Goal: Task Accomplishment & Management: Use online tool/utility

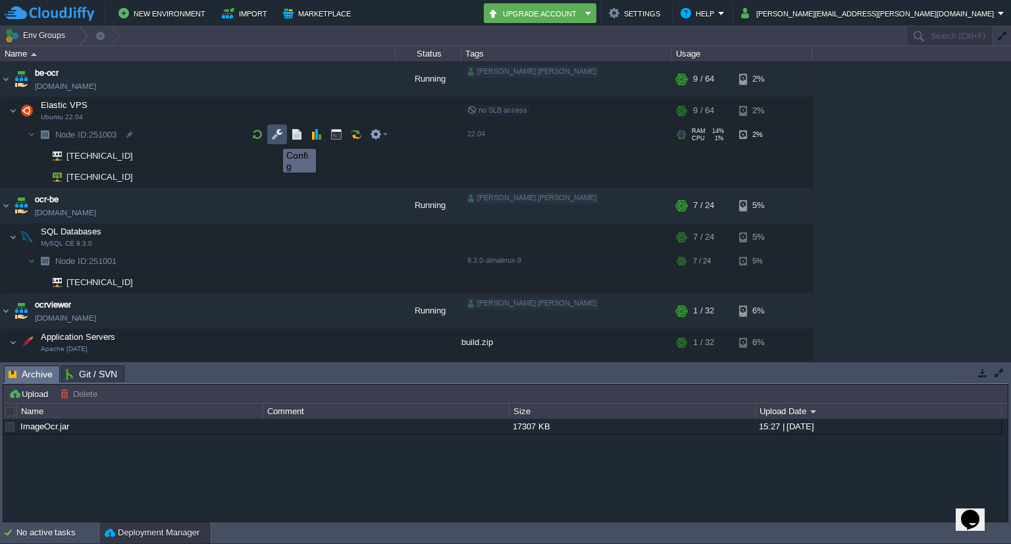
click at [273, 137] on button "button" at bounding box center [277, 134] width 12 height 12
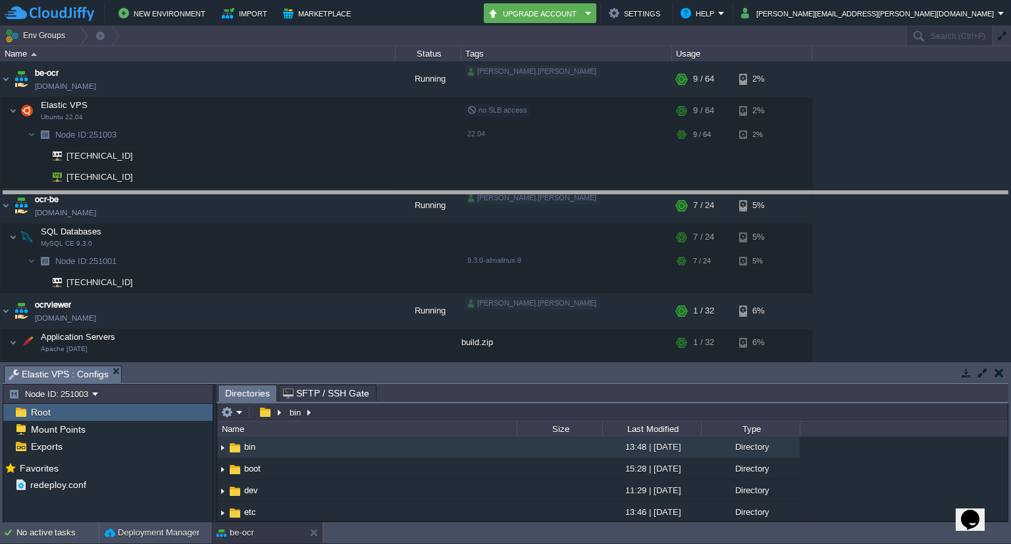
drag, startPoint x: 403, startPoint y: 374, endPoint x: 424, endPoint y: 200, distance: 175.6
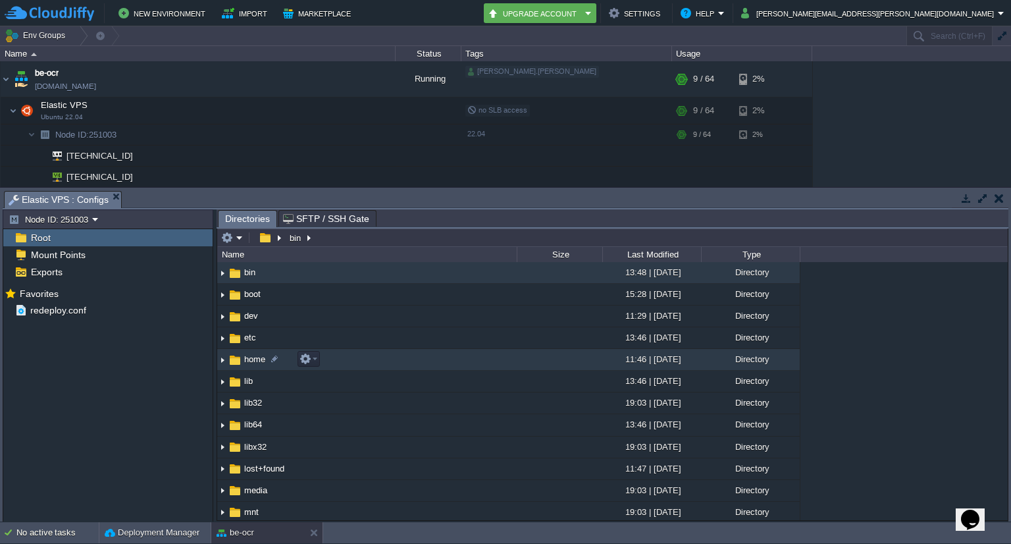
click at [238, 360] on img at bounding box center [235, 360] width 14 height 14
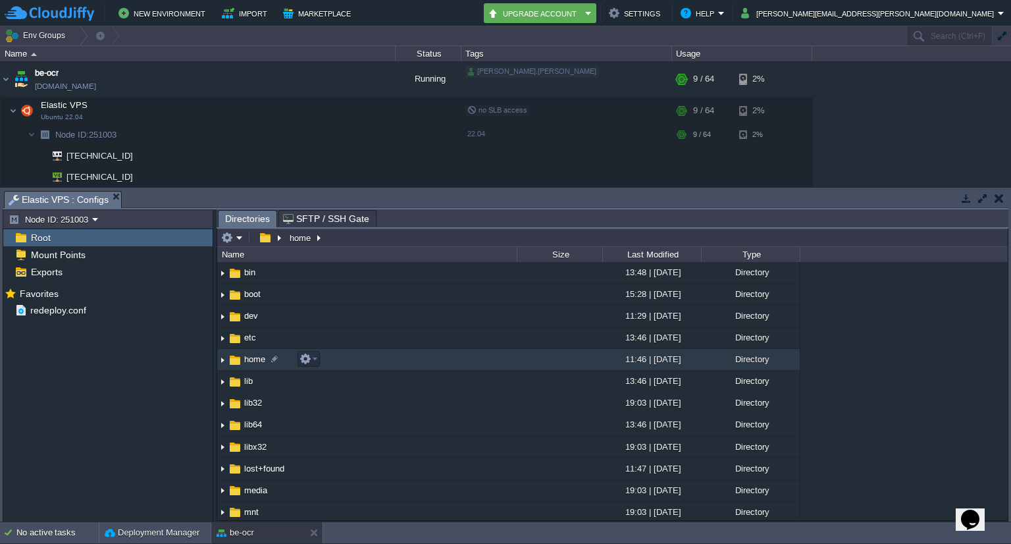
click at [238, 360] on img at bounding box center [235, 360] width 14 height 14
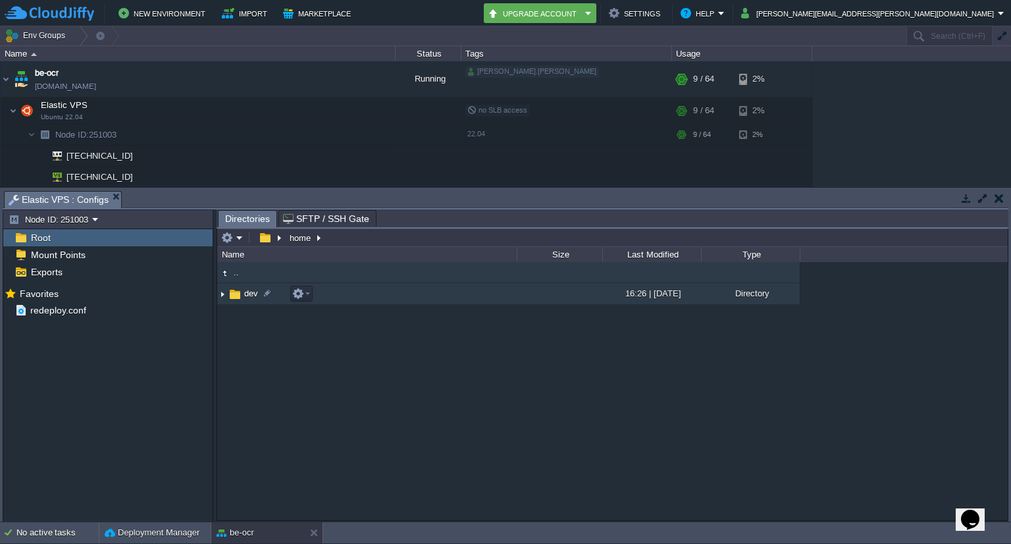
click at [239, 295] on img at bounding box center [235, 294] width 14 height 14
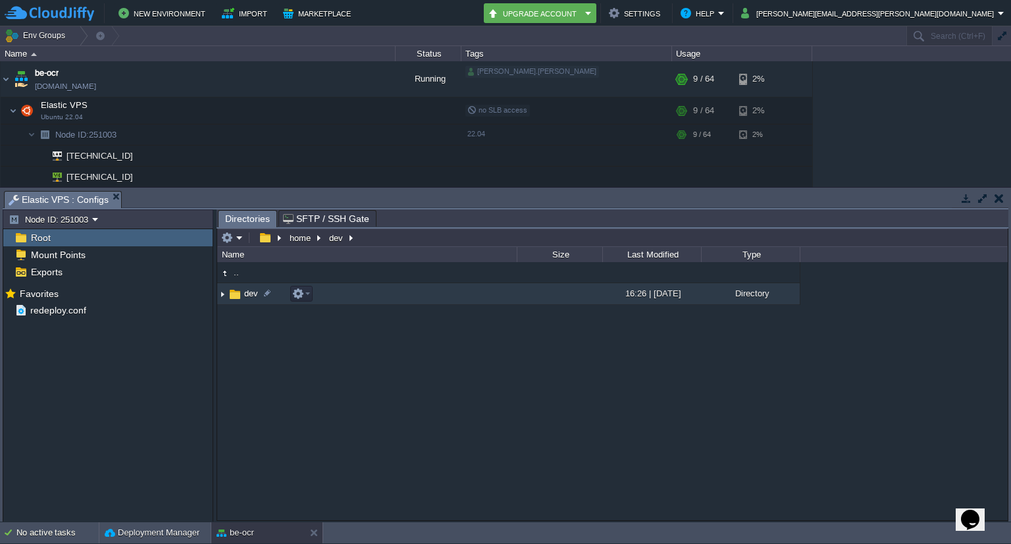
click at [239, 295] on img at bounding box center [235, 294] width 14 height 14
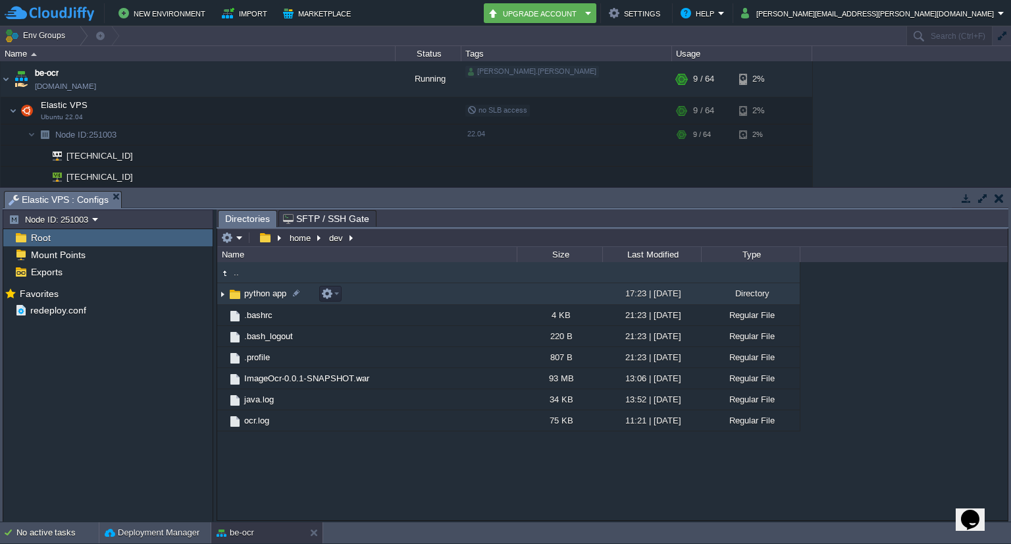
click at [264, 295] on span "python app" at bounding box center [265, 293] width 46 height 11
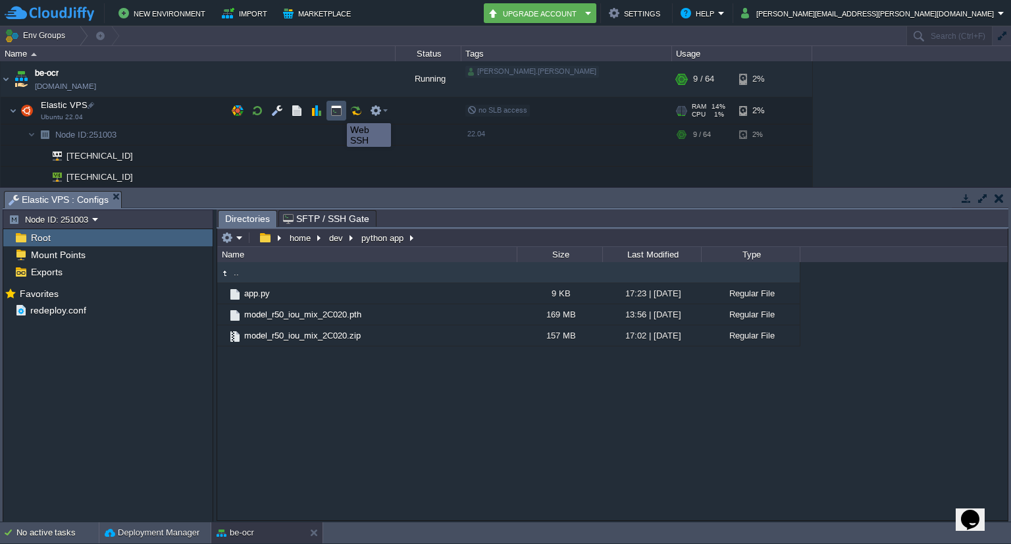
click at [337, 111] on button "button" at bounding box center [336, 111] width 12 height 12
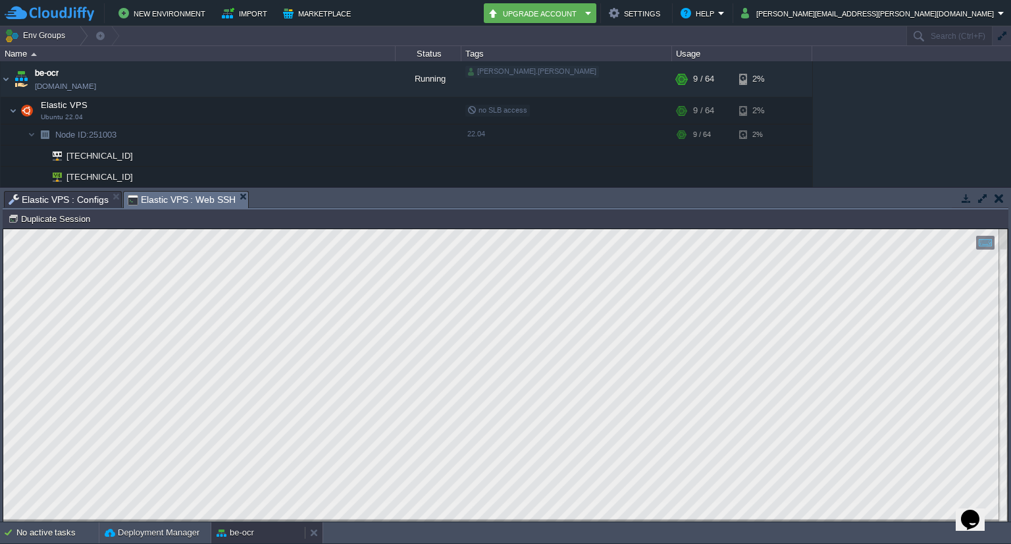
click at [263, 532] on div "be-ocr" at bounding box center [257, 532] width 93 height 21
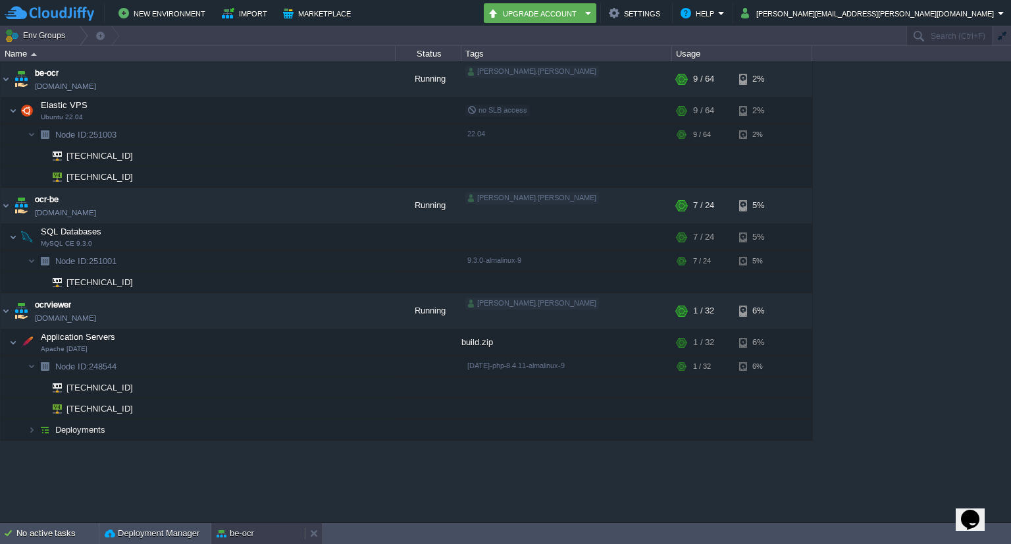
click at [261, 530] on div "be-ocr" at bounding box center [257, 532] width 93 height 21
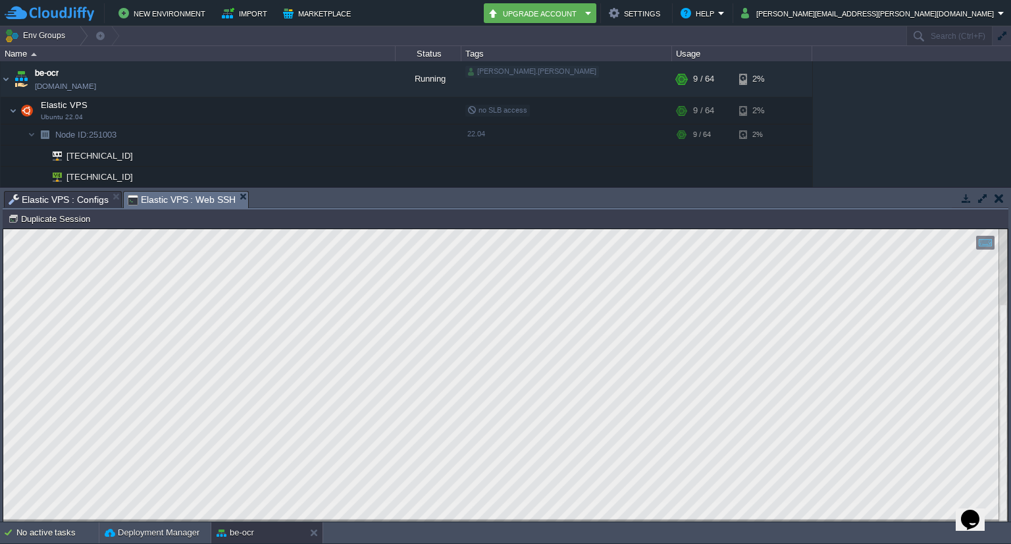
click at [3, 229] on html "Copy: Ctrl + Shift + C Paste: Ctrl + V Settings: Ctrl + Shift + Alt 0" at bounding box center [505, 229] width 1004 height 0
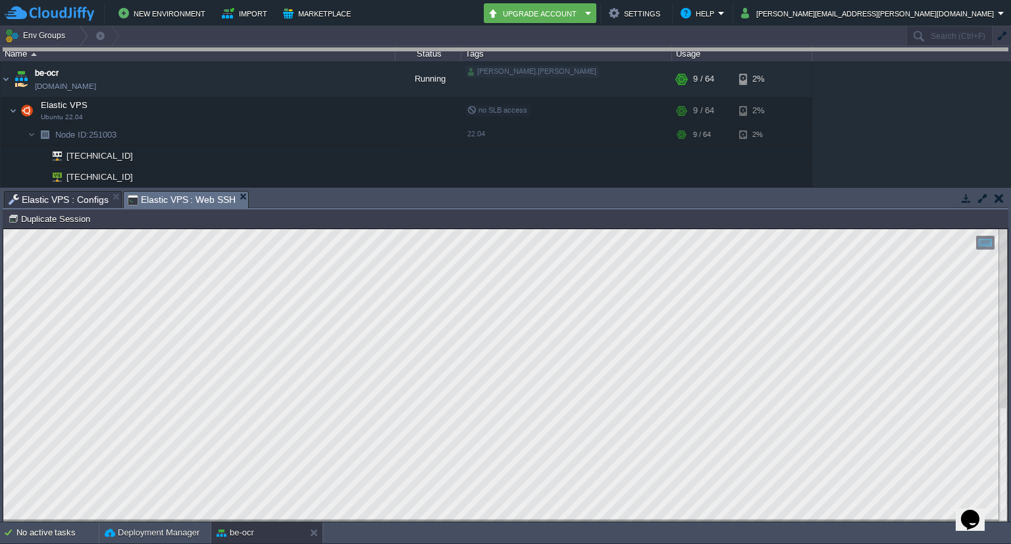
drag, startPoint x: 424, startPoint y: 203, endPoint x: 453, endPoint y: 34, distance: 171.7
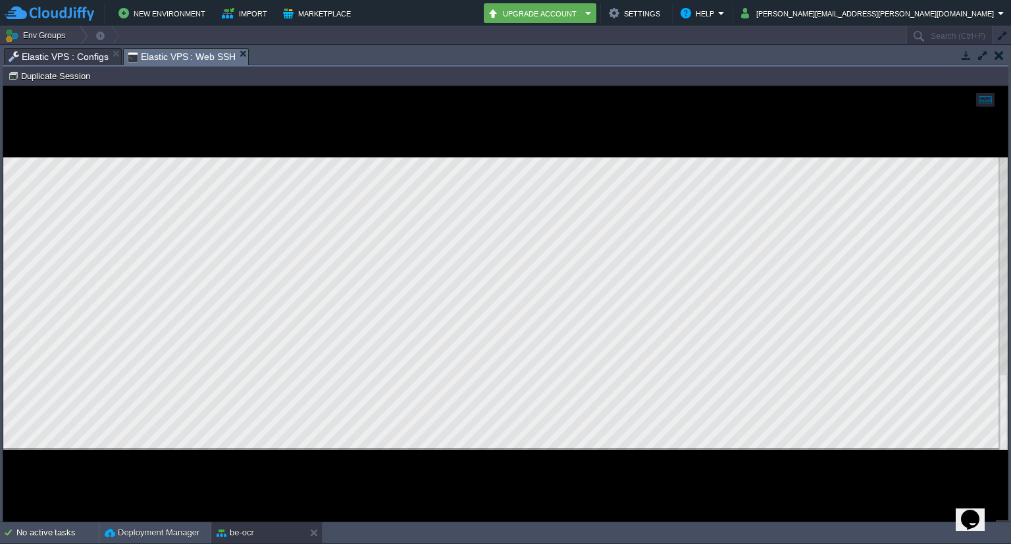
click at [982, 57] on button "button" at bounding box center [983, 55] width 12 height 12
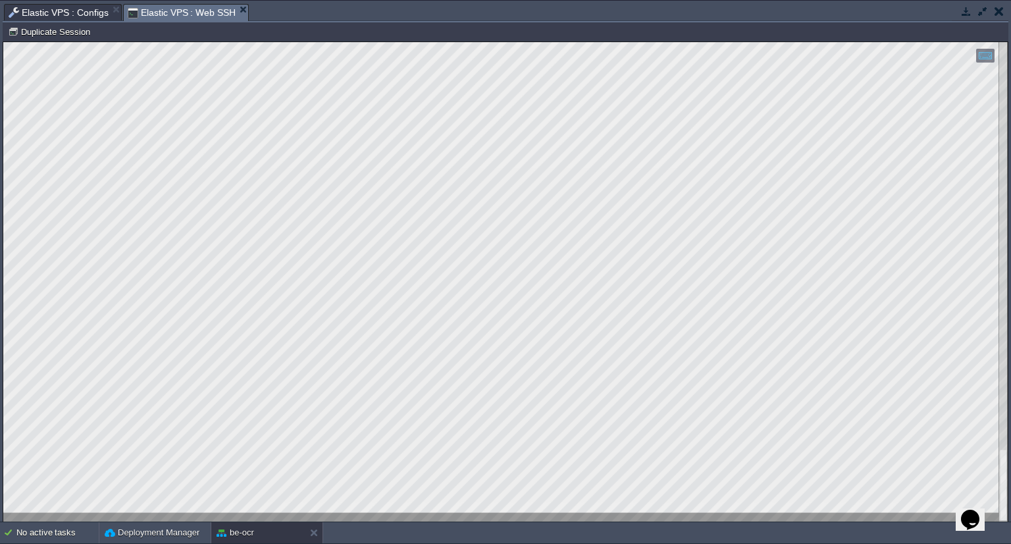
click at [3, 42] on html "Copy: Ctrl + Shift + C Paste: Ctrl + V Settings: Ctrl + Shift + Alt 0" at bounding box center [505, 42] width 1004 height 0
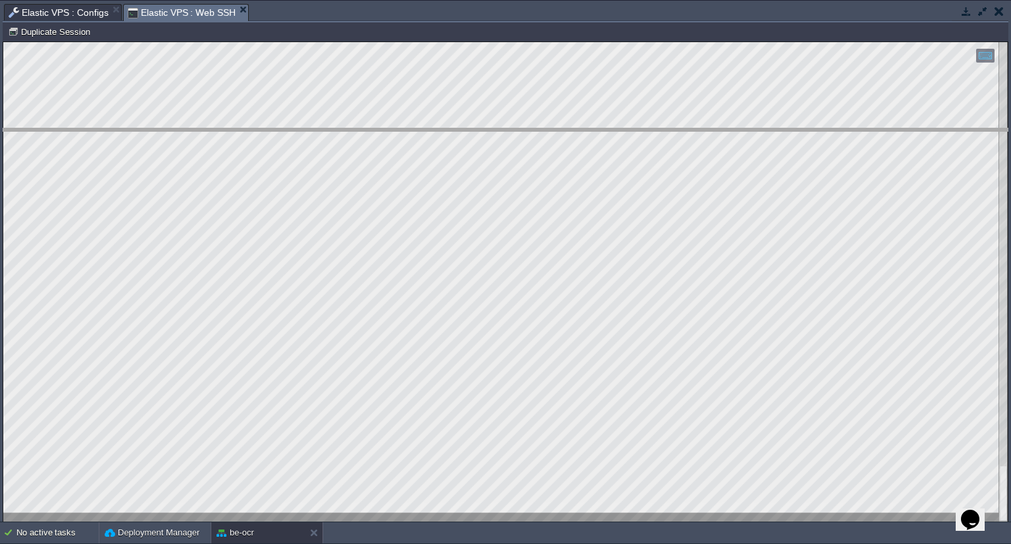
drag, startPoint x: 312, startPoint y: 12, endPoint x: 368, endPoint y: 160, distance: 158.3
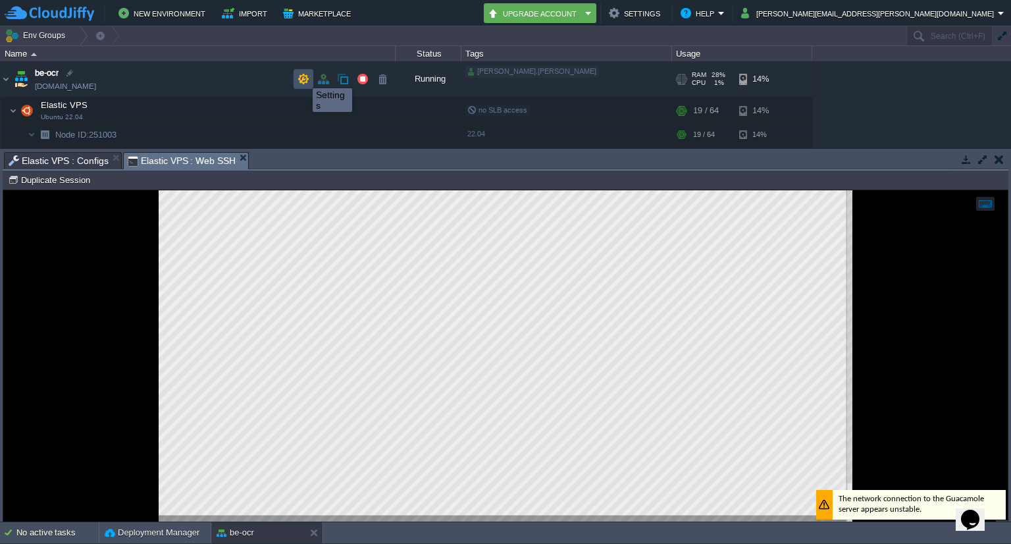
click at [303, 76] on button "button" at bounding box center [303, 79] width 12 height 12
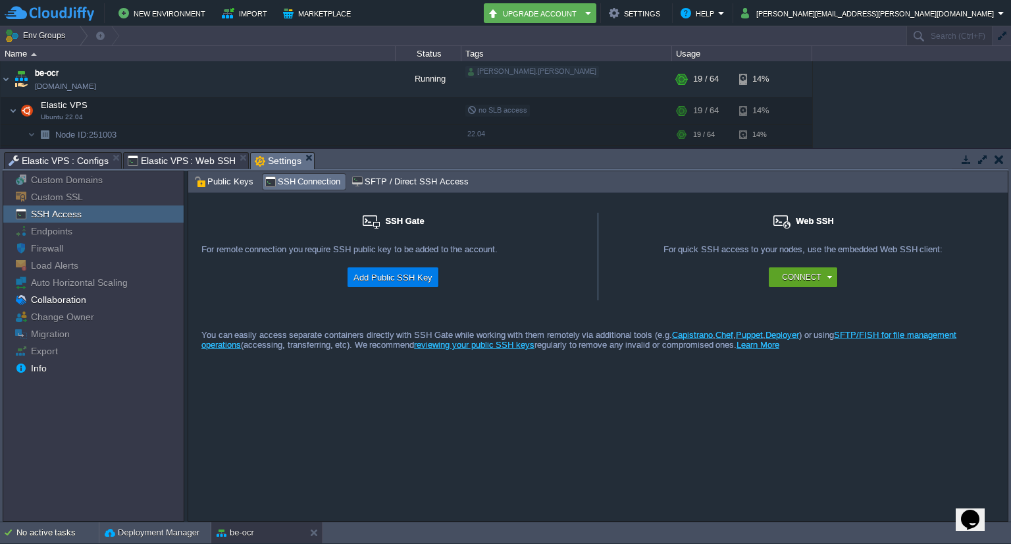
click at [174, 159] on span "Elastic VPS : Web SSH" at bounding box center [182, 161] width 109 height 16
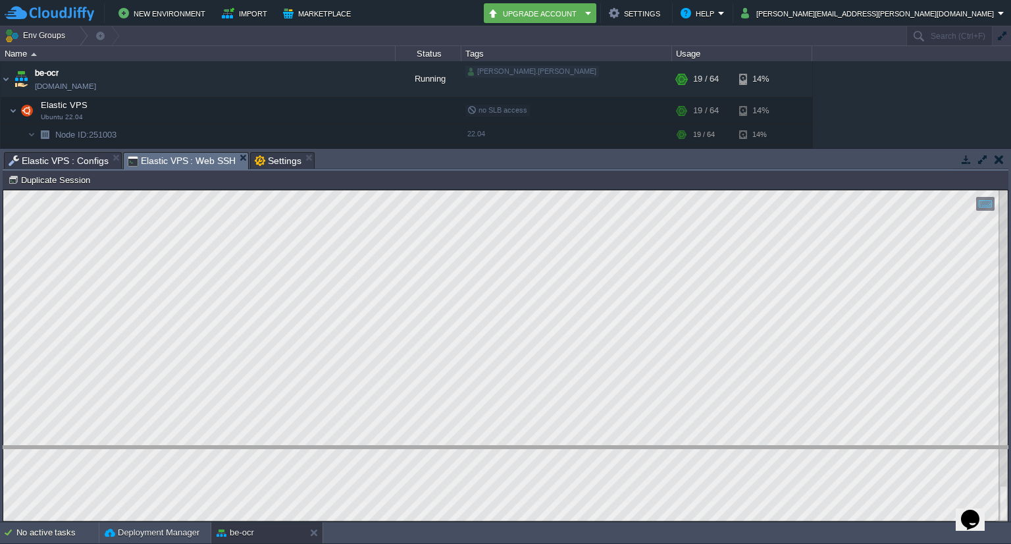
drag, startPoint x: 484, startPoint y: 159, endPoint x: 495, endPoint y: 452, distance: 293.7
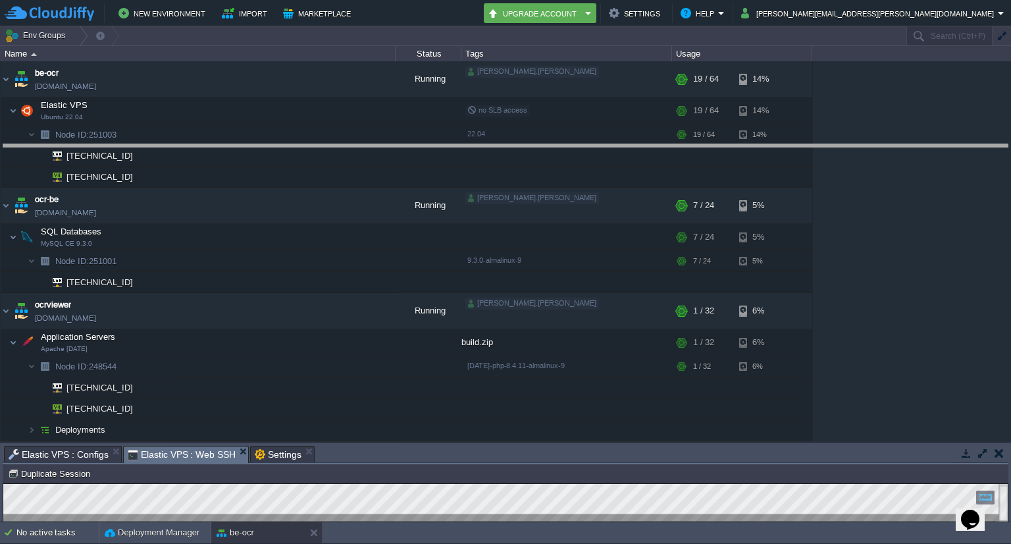
drag, startPoint x: 495, startPoint y: 452, endPoint x: 474, endPoint y: 153, distance: 300.2
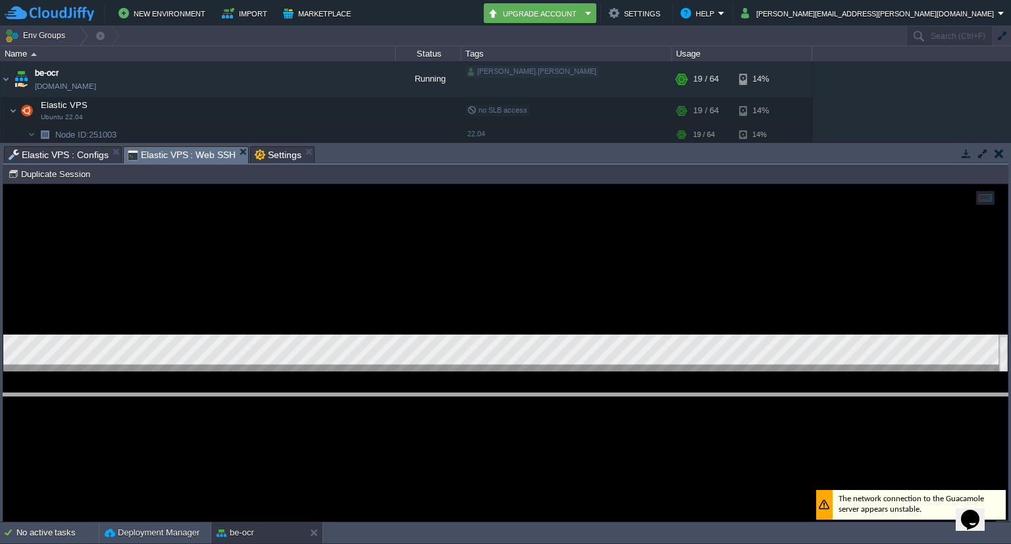
drag, startPoint x: 463, startPoint y: 152, endPoint x: 456, endPoint y: 399, distance: 246.9
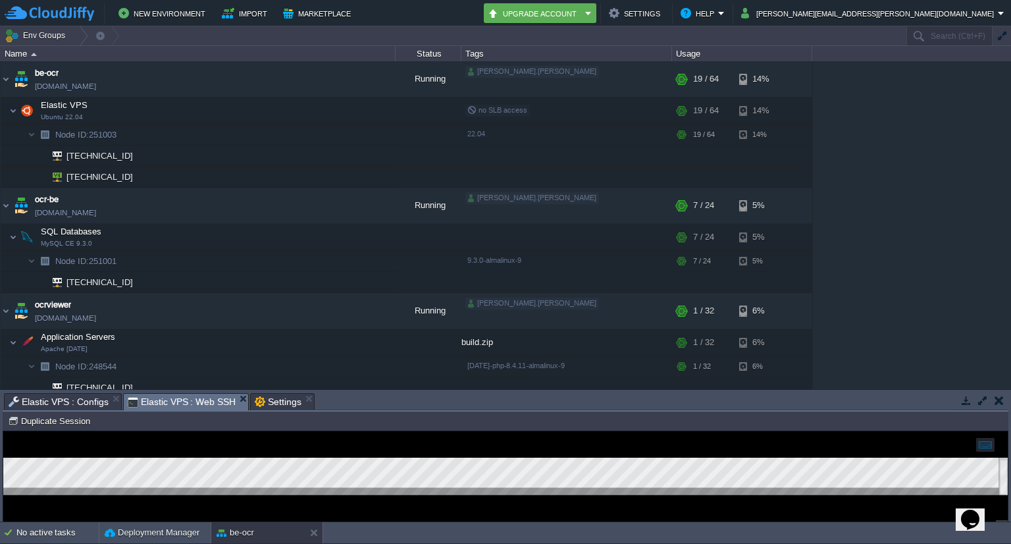
scroll to position [49, 0]
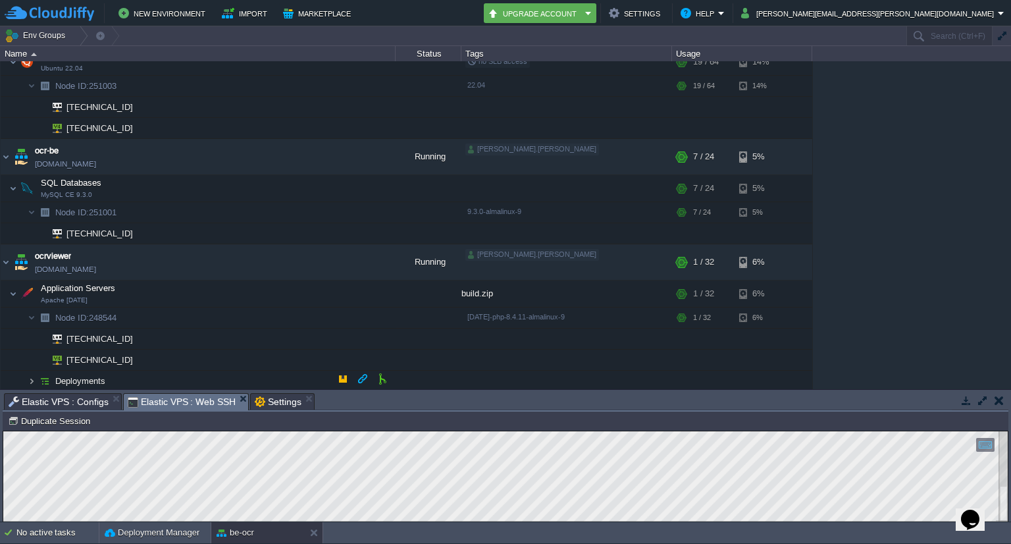
click at [33, 377] on img at bounding box center [32, 380] width 8 height 20
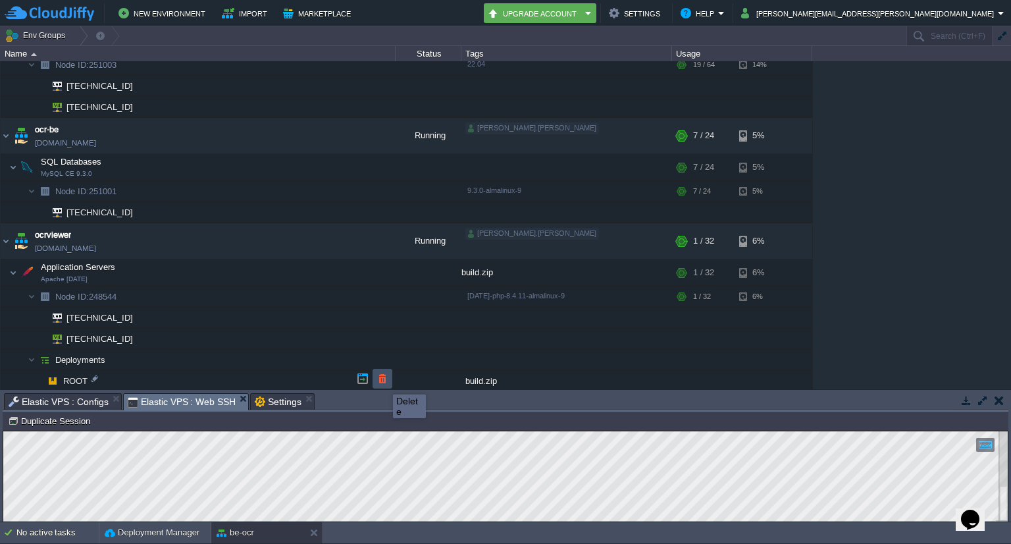
click at [383, 382] on button "button" at bounding box center [382, 378] width 12 height 12
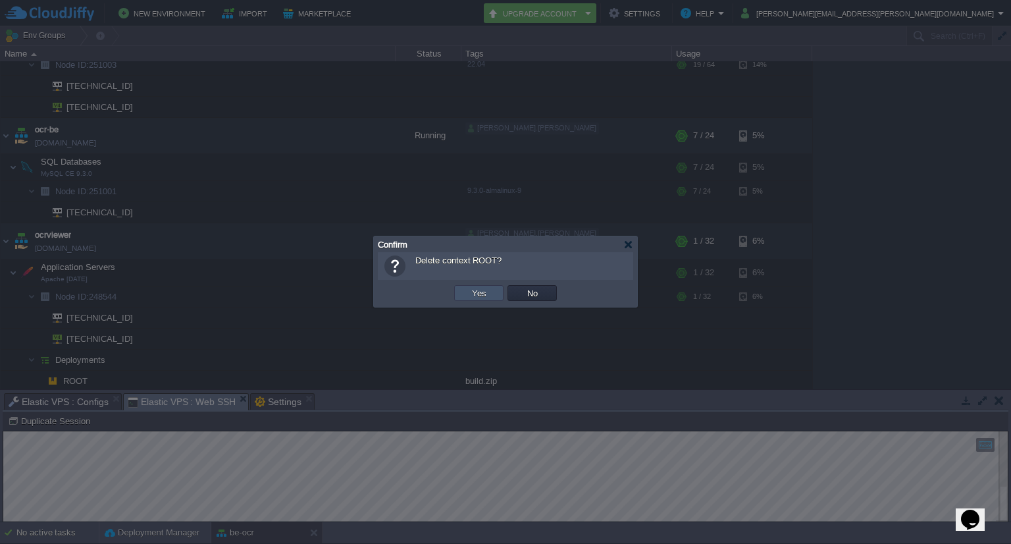
click at [479, 293] on button "Yes" at bounding box center [479, 293] width 22 height 12
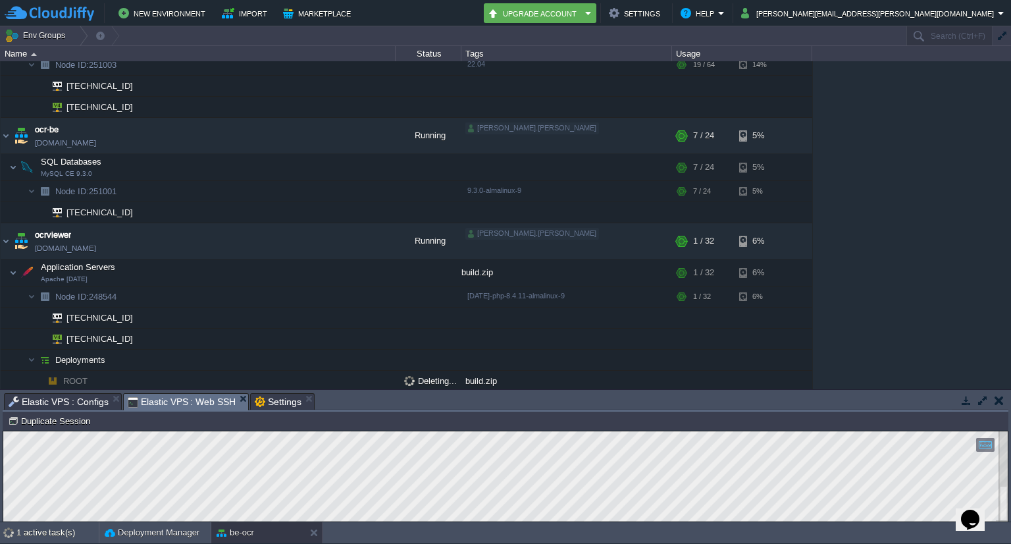
scroll to position [49, 0]
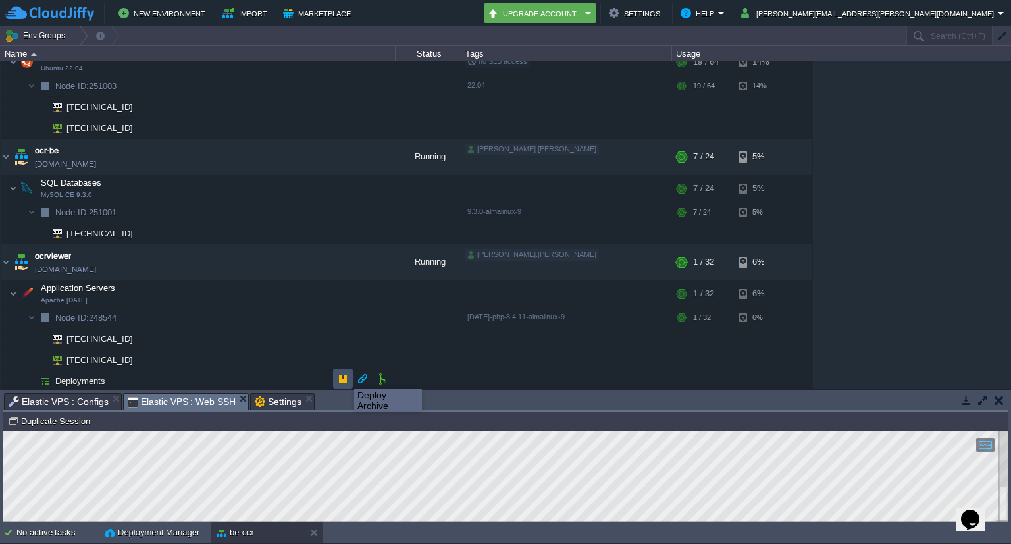
click at [344, 376] on button "button" at bounding box center [343, 378] width 12 height 12
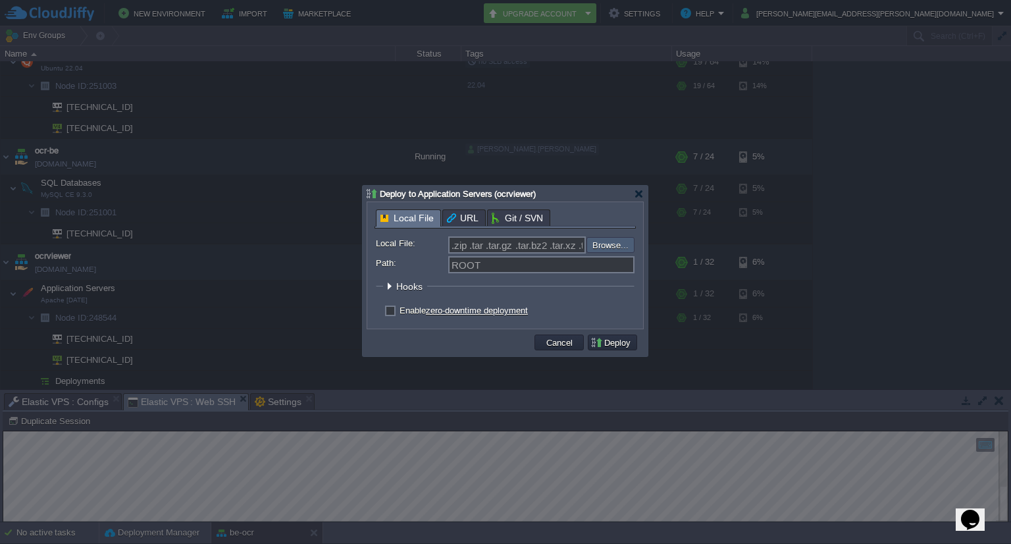
click at [619, 243] on input "file" at bounding box center [551, 245] width 166 height 16
type input "C:\fakepath\build.zip"
type input "build.zip"
click at [619, 339] on button "Deploy" at bounding box center [612, 342] width 44 height 12
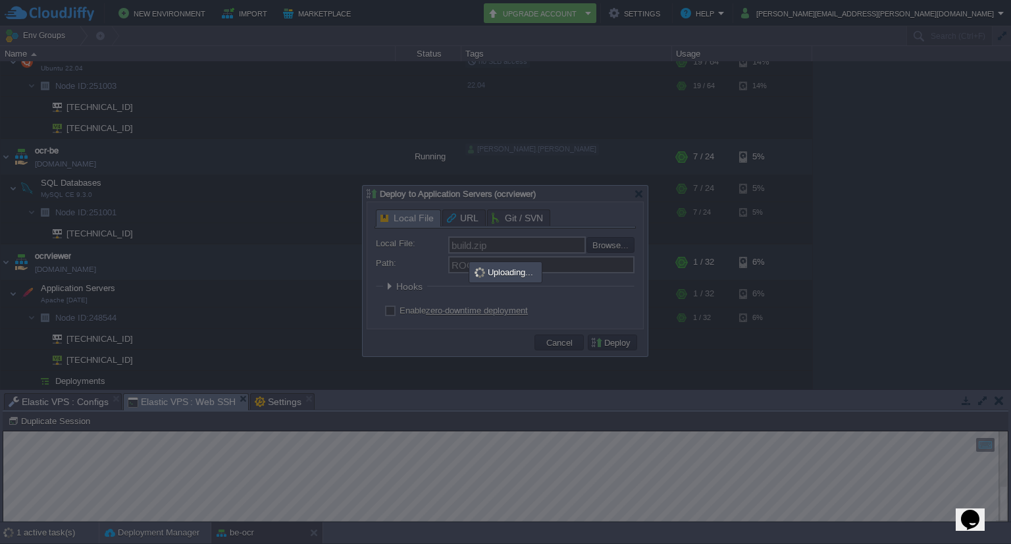
scroll to position [64, 0]
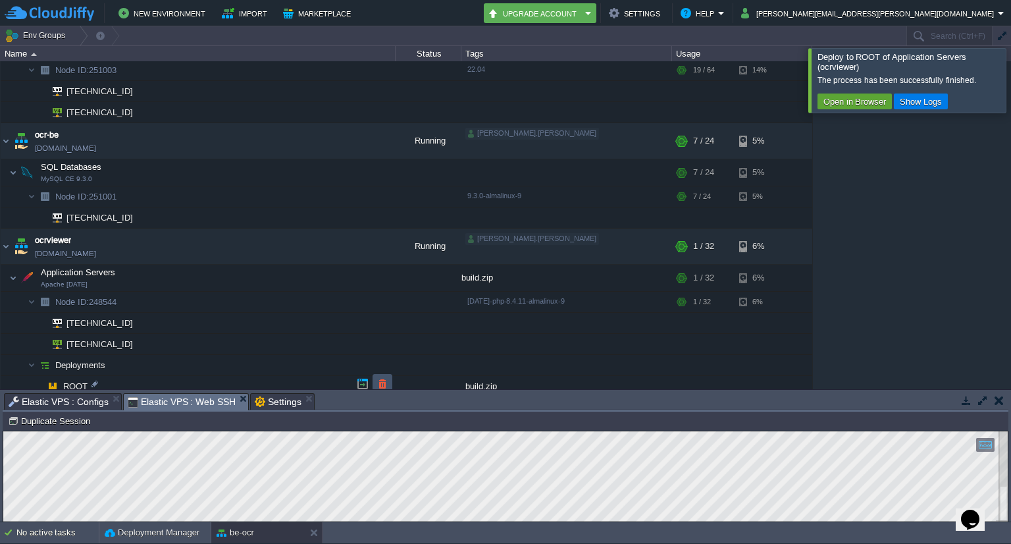
click at [387, 382] on button "button" at bounding box center [382, 384] width 12 height 12
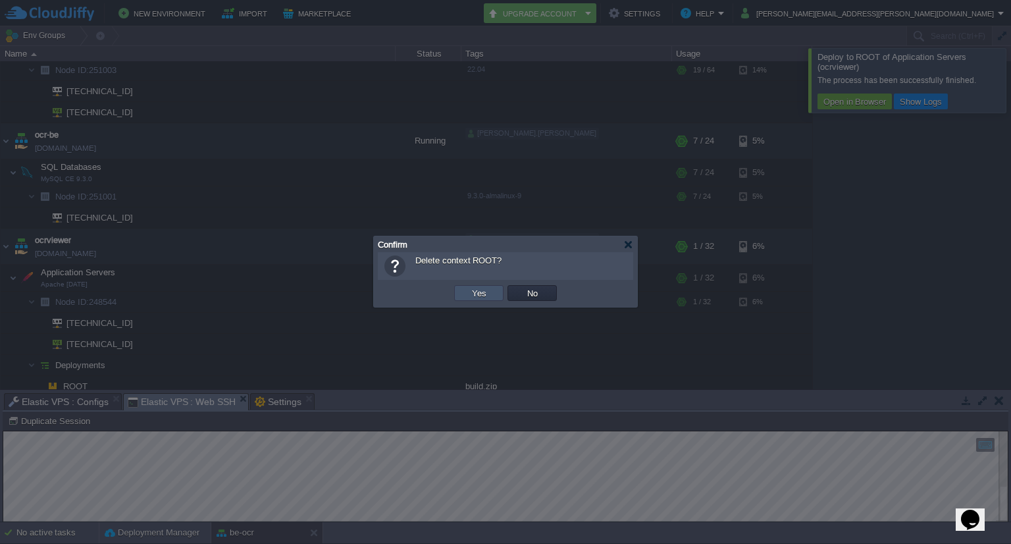
click at [484, 295] on button "Yes" at bounding box center [479, 293] width 22 height 12
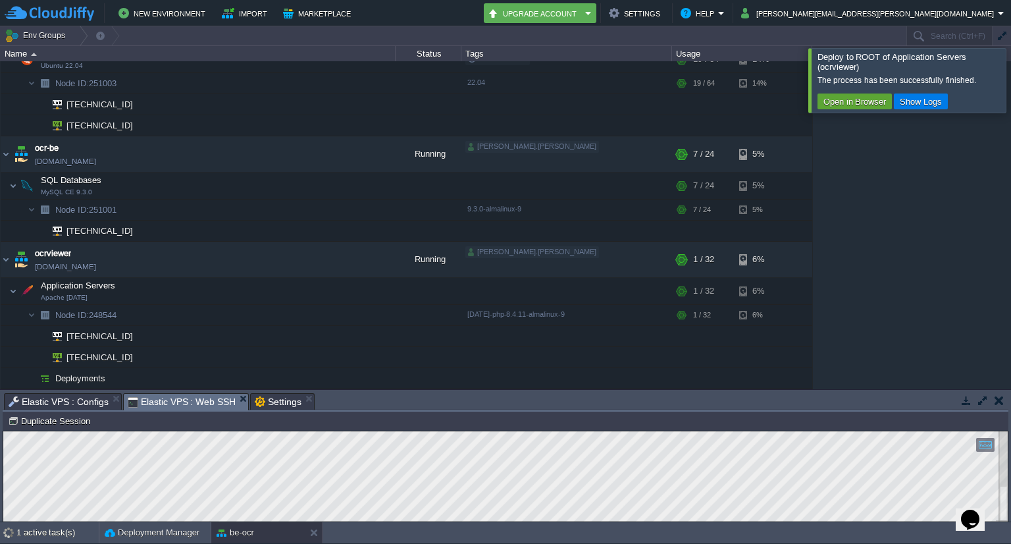
scroll to position [49, 0]
click at [338, 374] on button "button" at bounding box center [343, 378] width 12 height 12
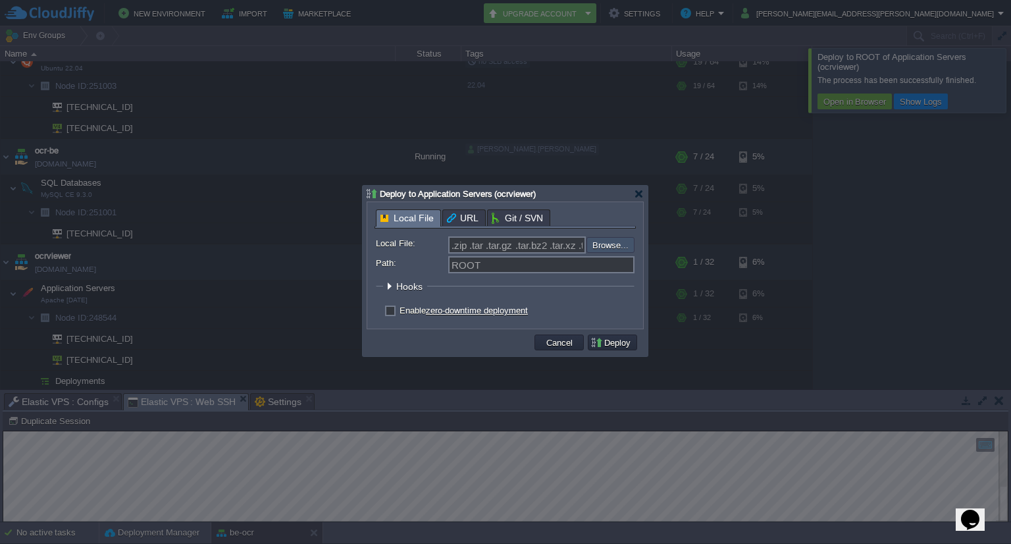
click at [603, 250] on input "file" at bounding box center [551, 245] width 166 height 16
type input "C:\fakepath\build.zip"
type input "build.zip"
click at [612, 341] on button "Deploy" at bounding box center [612, 342] width 44 height 12
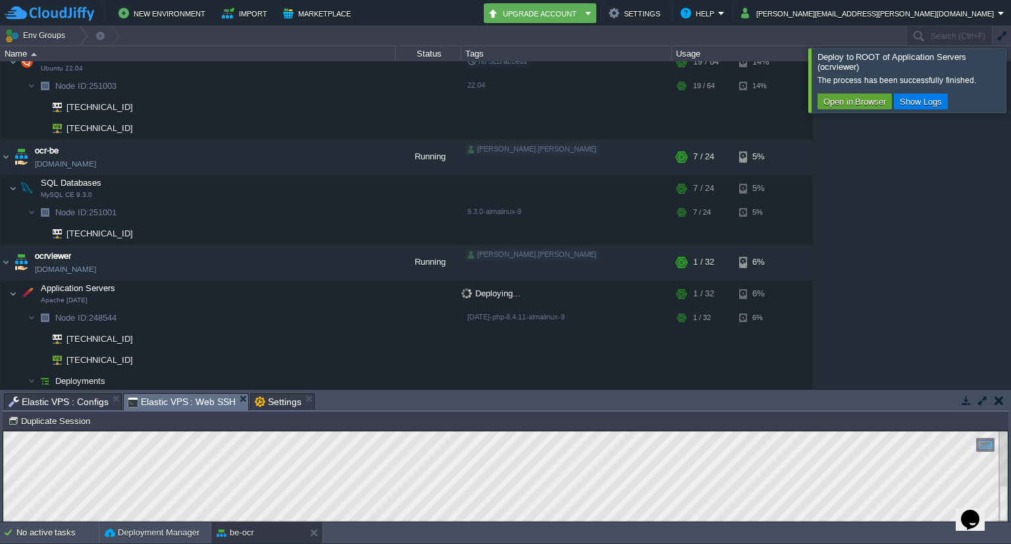
scroll to position [64, 0]
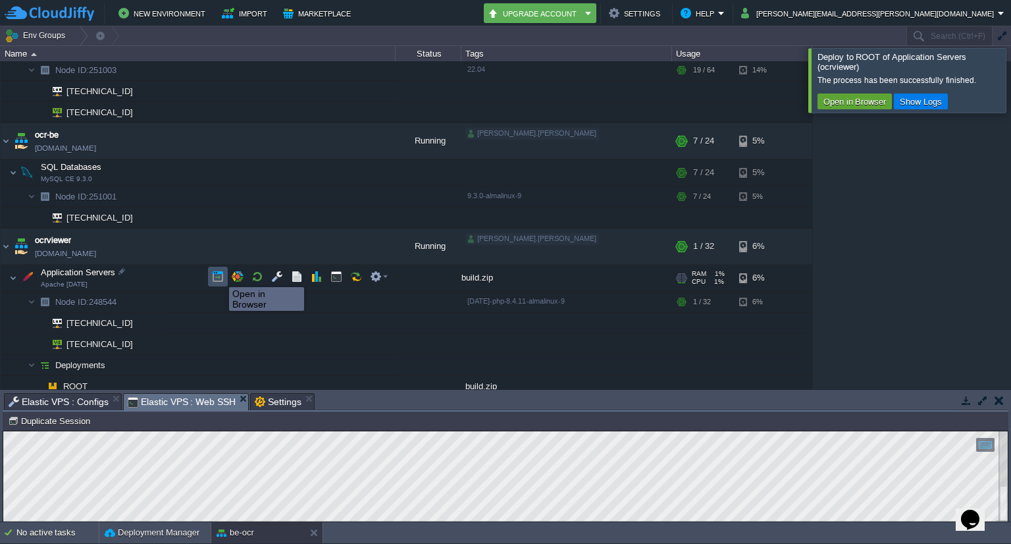
click at [219, 275] on button "button" at bounding box center [218, 276] width 12 height 12
click at [278, 280] on button "button" at bounding box center [277, 276] width 12 height 12
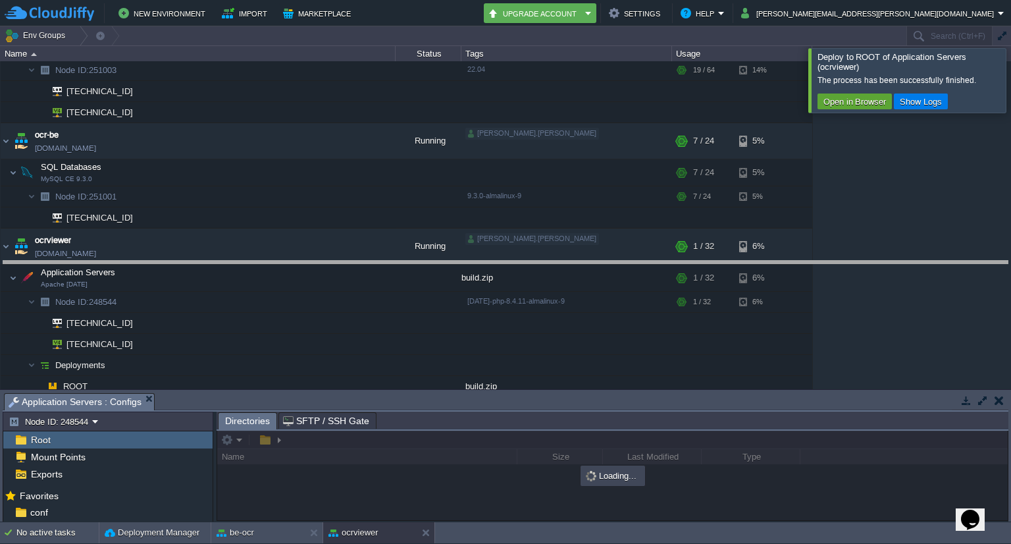
drag, startPoint x: 506, startPoint y: 406, endPoint x: 499, endPoint y: 274, distance: 131.8
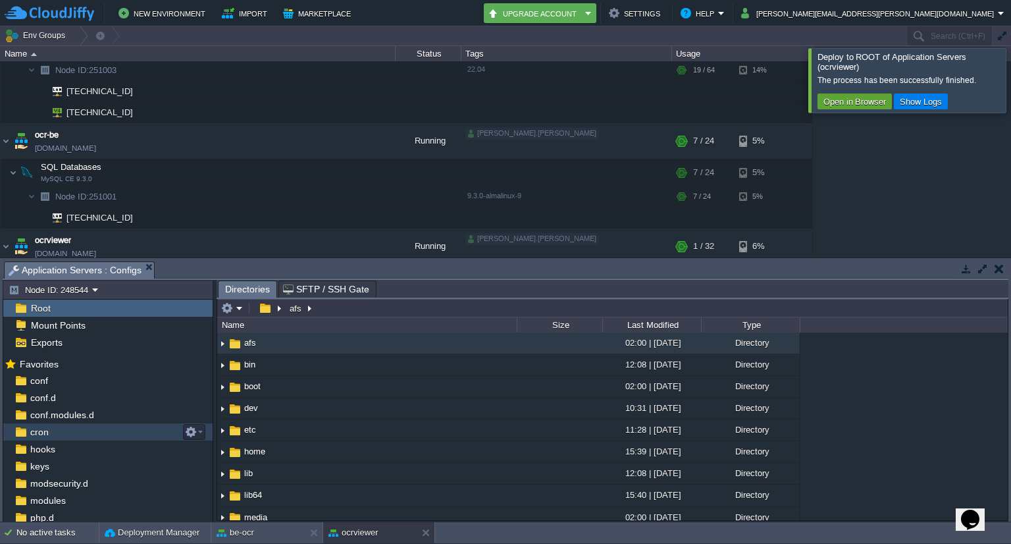
scroll to position [70, 0]
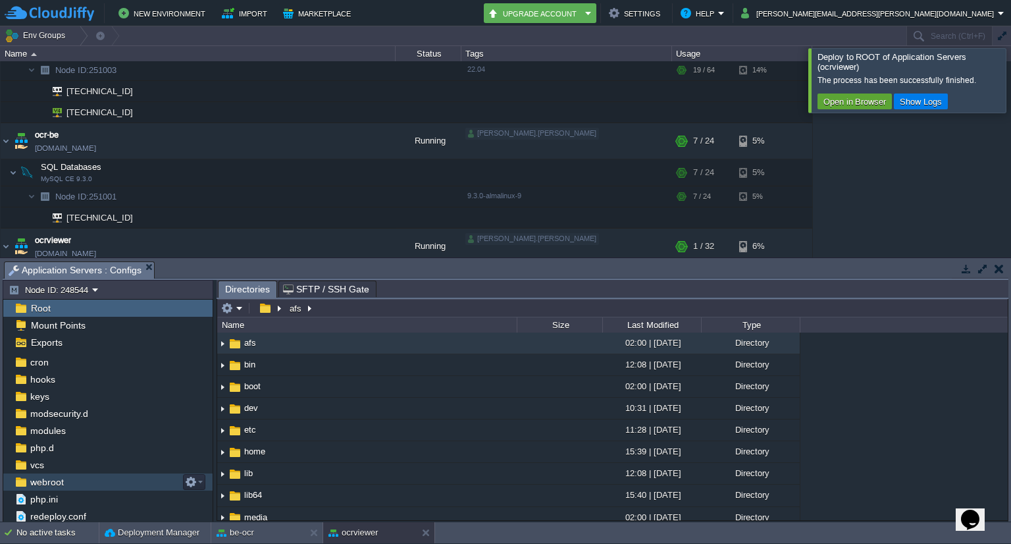
click at [57, 484] on span "webroot" at bounding box center [47, 482] width 38 height 12
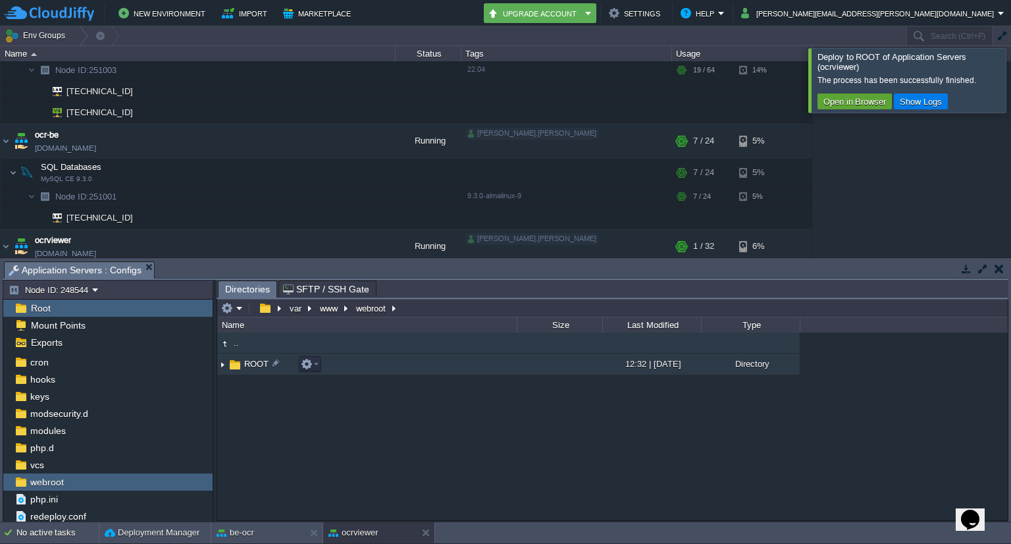
click at [232, 367] on img at bounding box center [235, 364] width 14 height 14
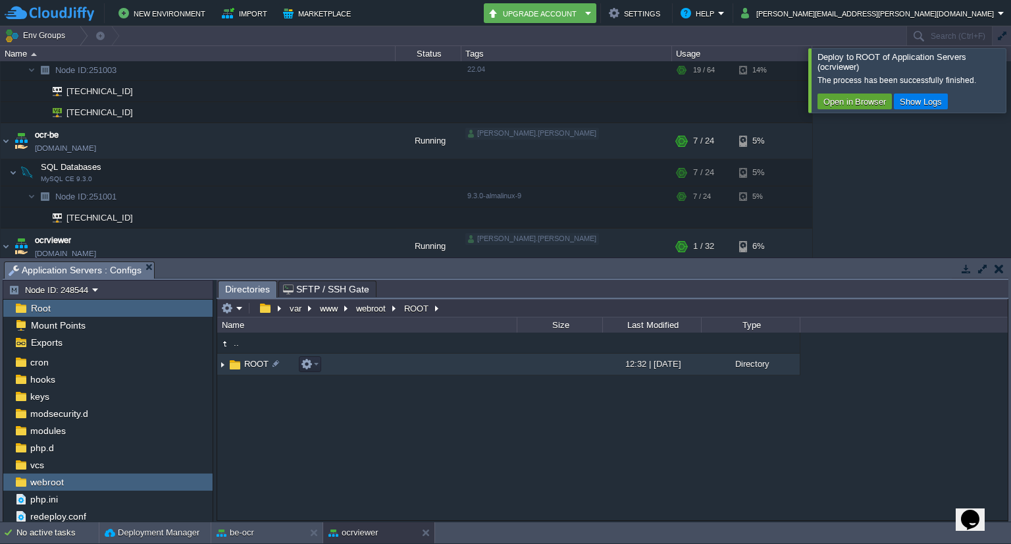
click at [235, 361] on img at bounding box center [235, 364] width 14 height 14
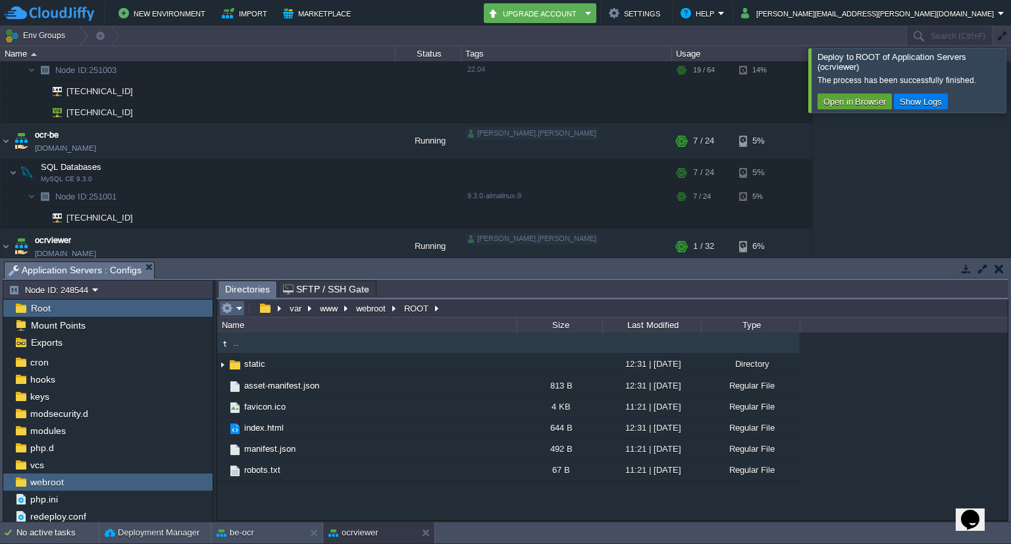
click at [242, 307] on em at bounding box center [232, 308] width 22 height 12
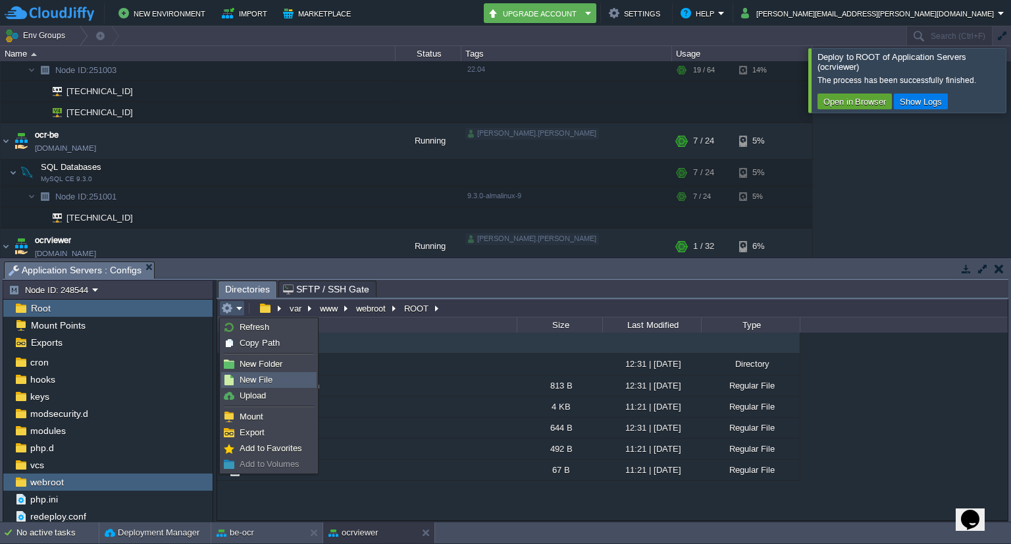
click at [253, 380] on span "New File" at bounding box center [256, 379] width 33 height 10
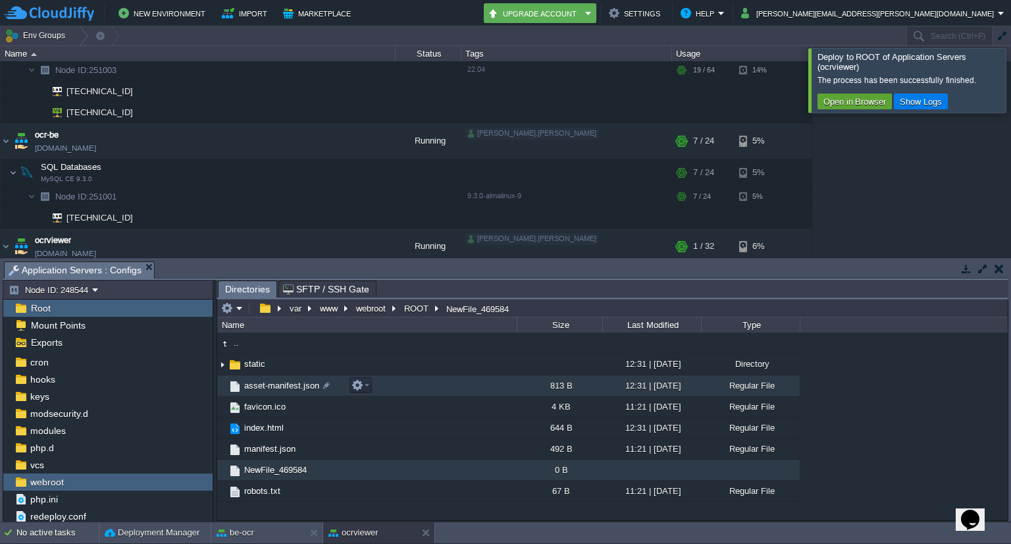
scroll to position [0, 0]
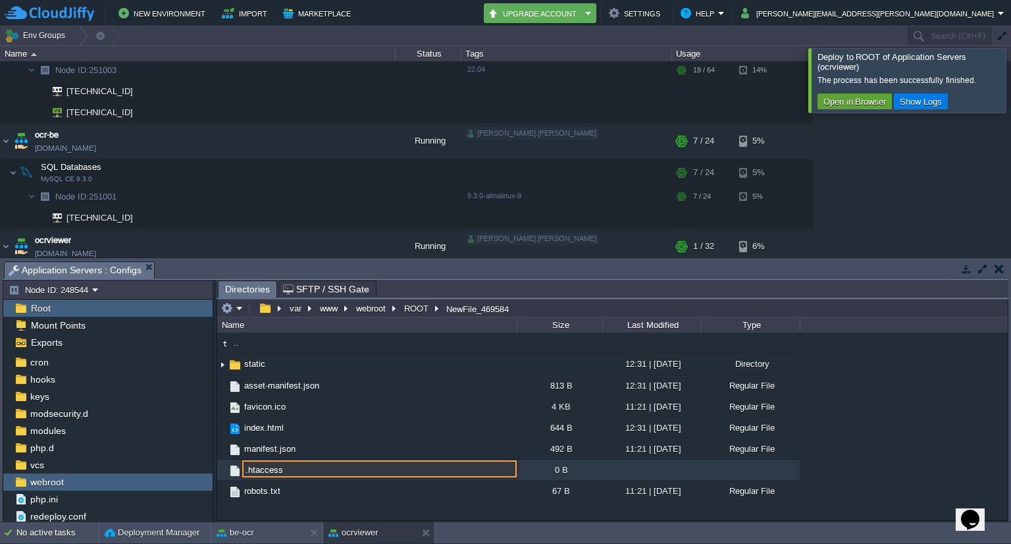
type input ".htaccess"
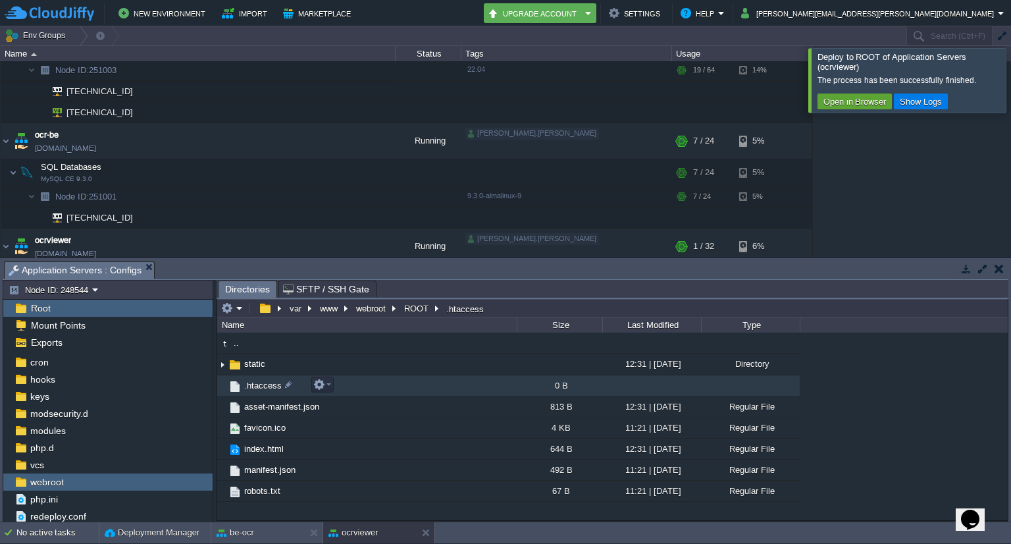
click at [267, 384] on span ".htaccess" at bounding box center [262, 385] width 41 height 11
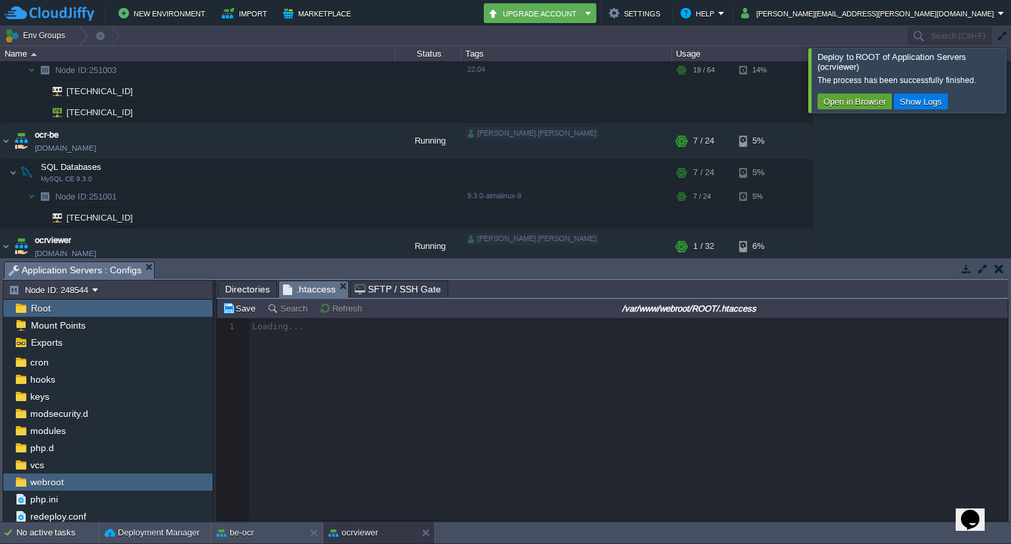
click at [395, 323] on div at bounding box center [612, 419] width 790 height 202
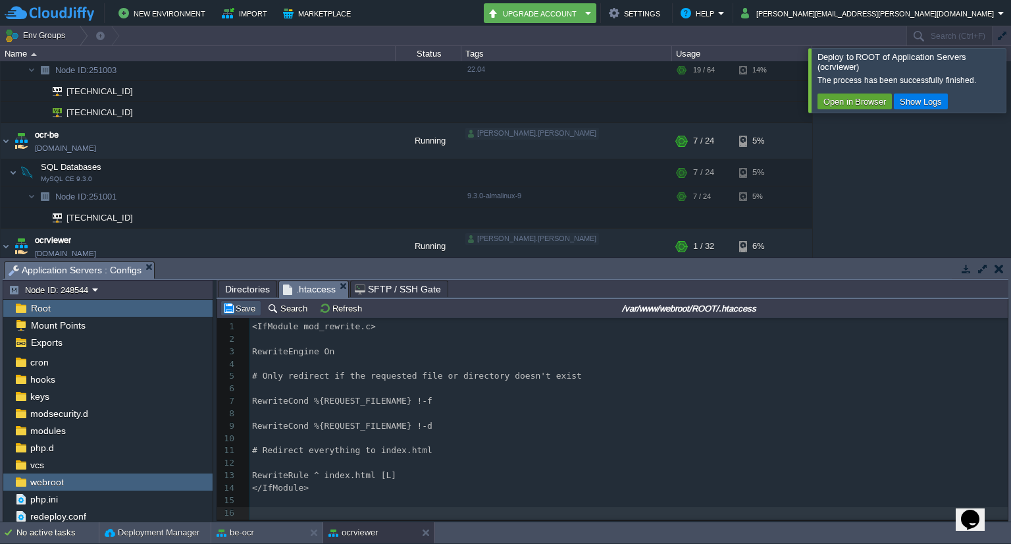
click at [240, 311] on button "Save" at bounding box center [240, 308] width 37 height 12
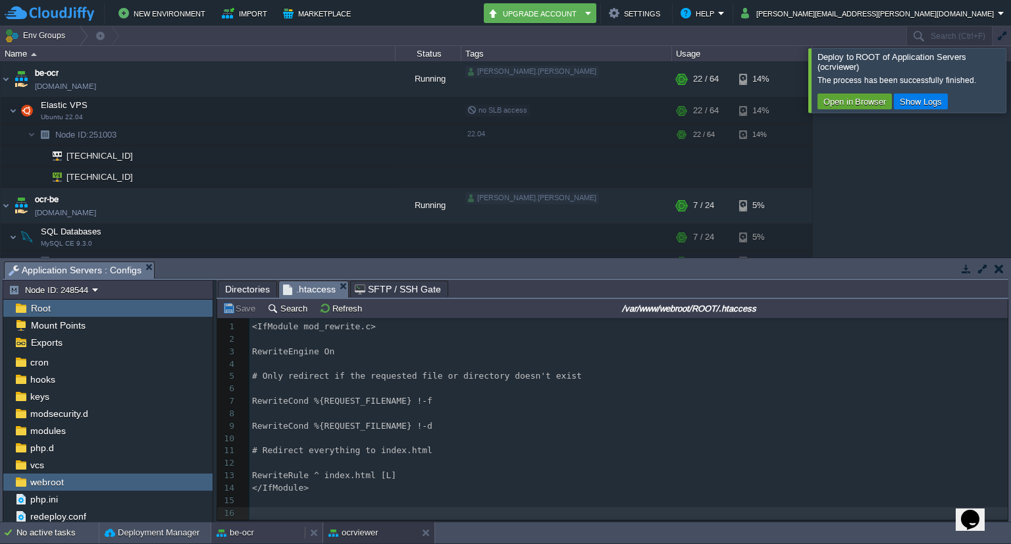
click at [245, 532] on button "be-ocr" at bounding box center [235, 532] width 38 height 13
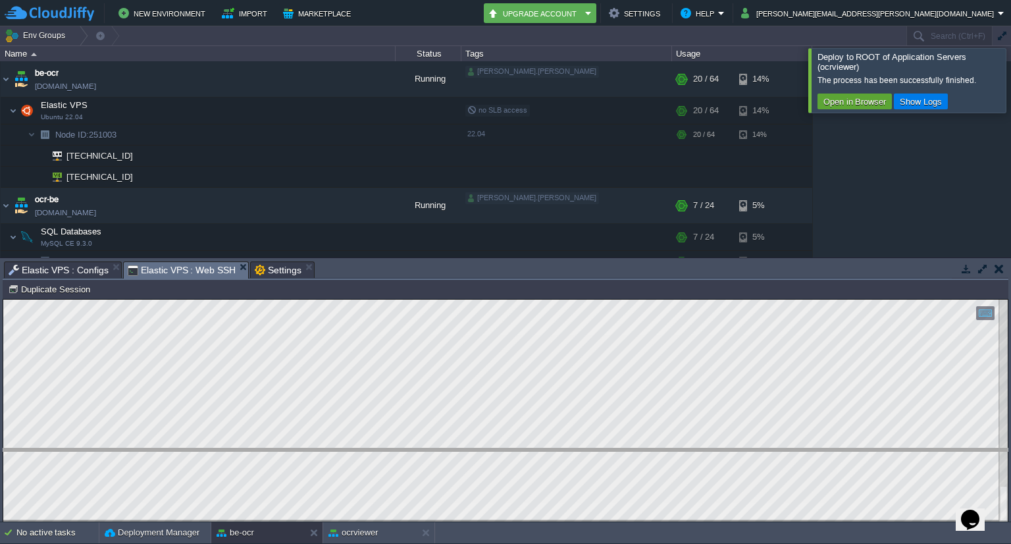
drag, startPoint x: 408, startPoint y: 269, endPoint x: 399, endPoint y: 455, distance: 185.8
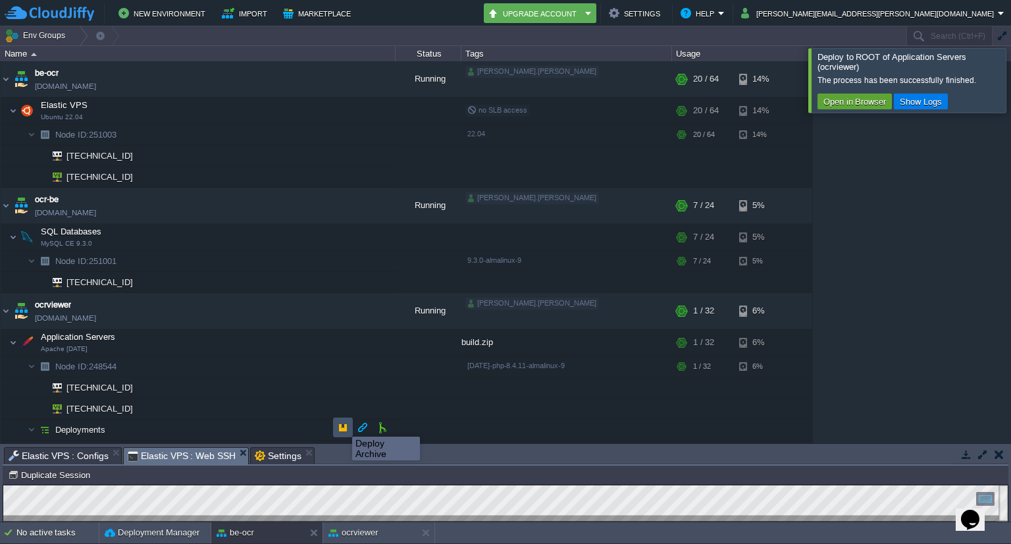
click at [342, 424] on button "button" at bounding box center [343, 427] width 12 height 12
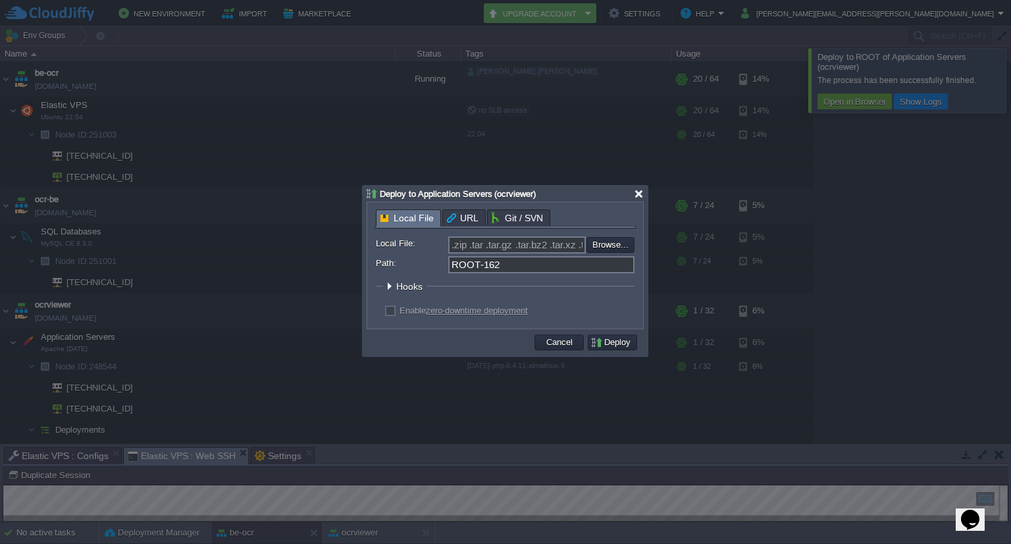
click at [636, 194] on div at bounding box center [639, 194] width 10 height 10
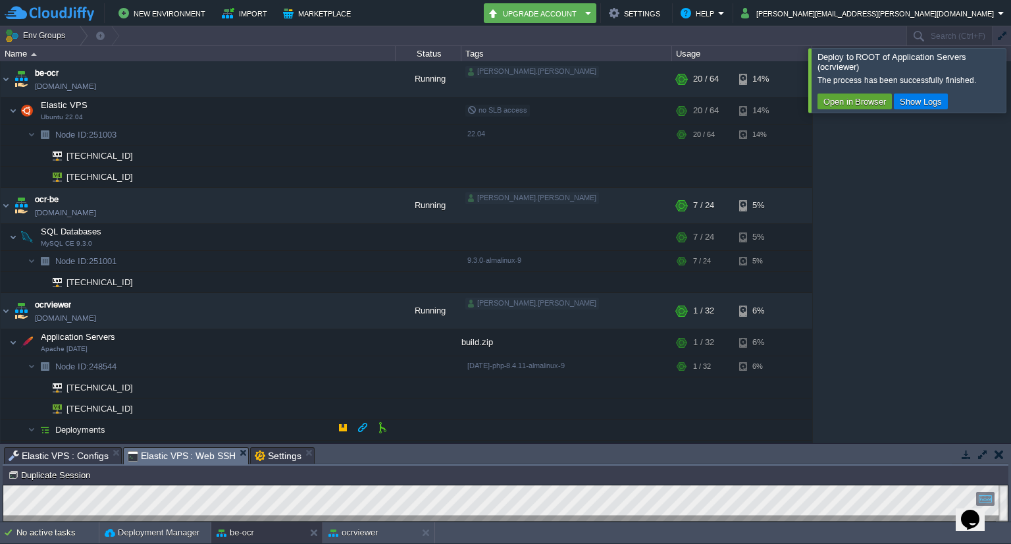
scroll to position [16, 0]
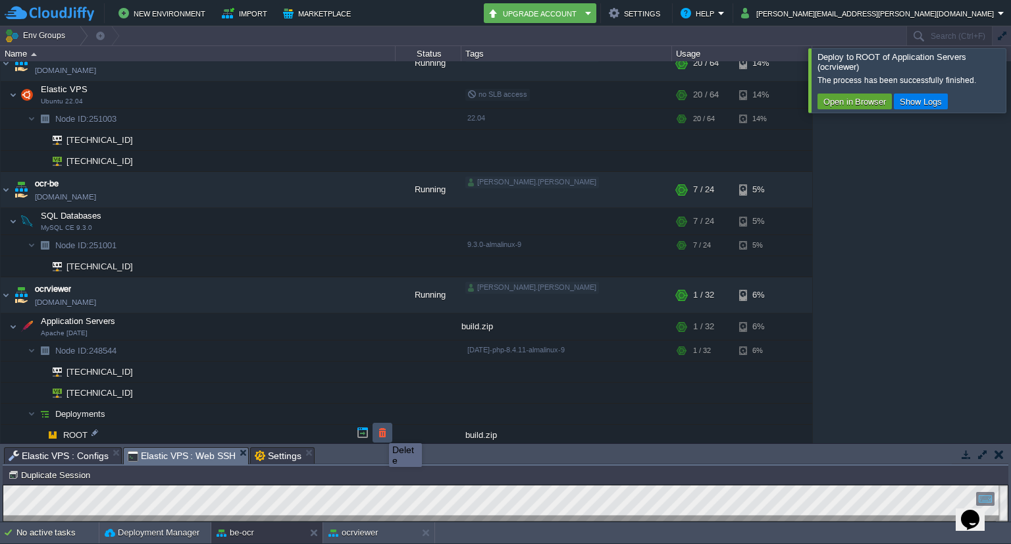
click at [379, 431] on button "button" at bounding box center [382, 432] width 12 height 12
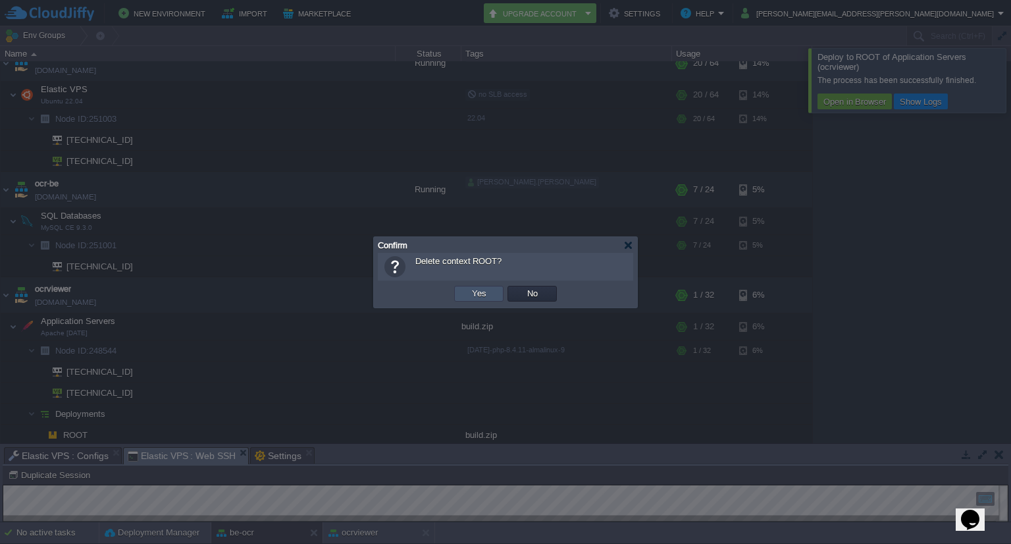
click at [484, 295] on button "Yes" at bounding box center [479, 294] width 22 height 12
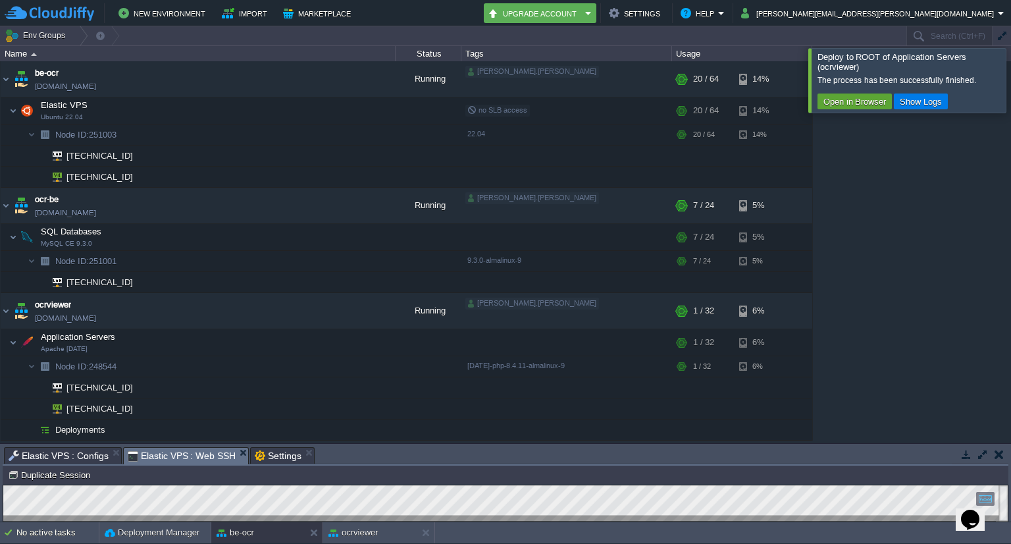
scroll to position [0, 0]
click at [344, 430] on button "button" at bounding box center [343, 427] width 12 height 12
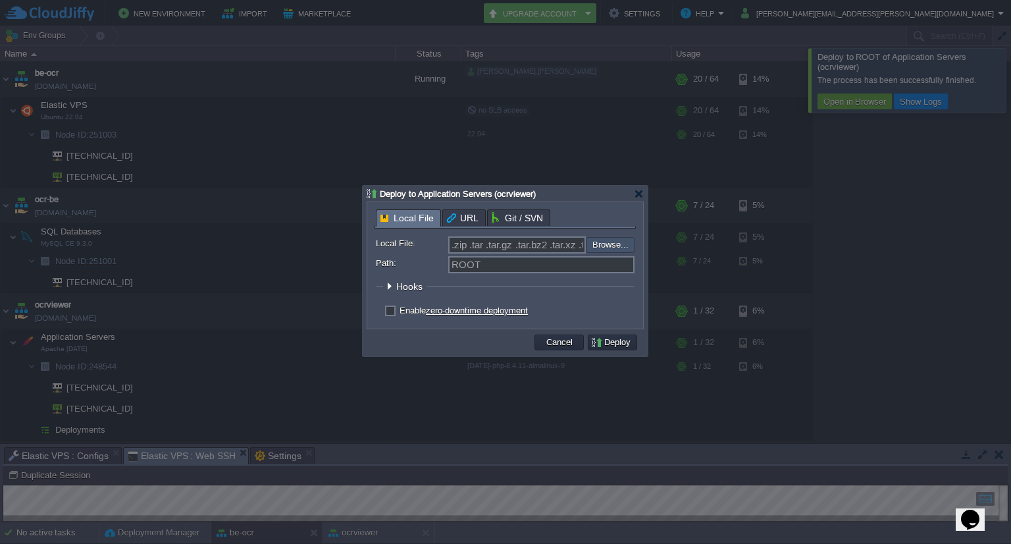
click at [613, 245] on input "file" at bounding box center [551, 245] width 166 height 16
type input "C:\fakepath\build.zip"
type input "build.zip"
click at [621, 336] on td "Deploy" at bounding box center [612, 342] width 49 height 16
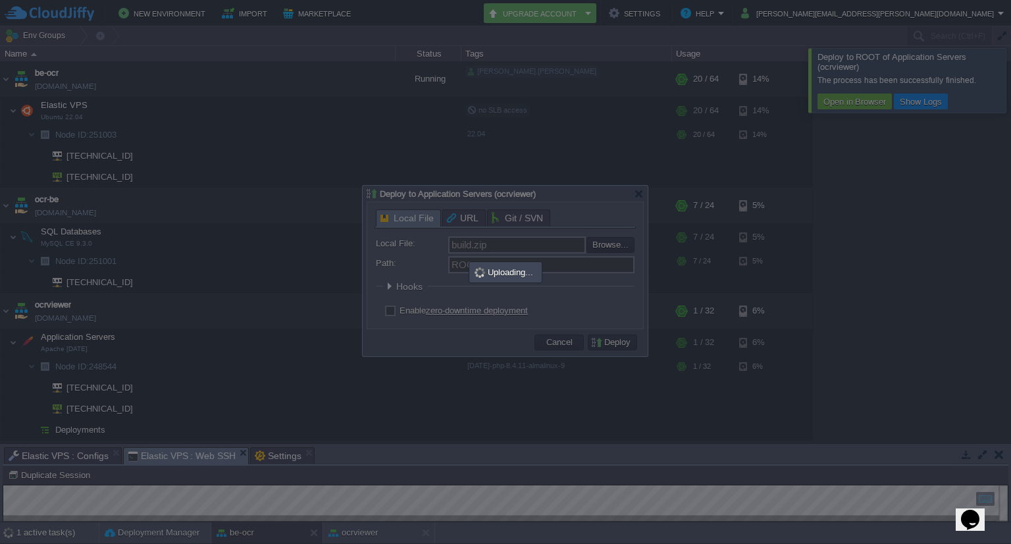
scroll to position [11, 0]
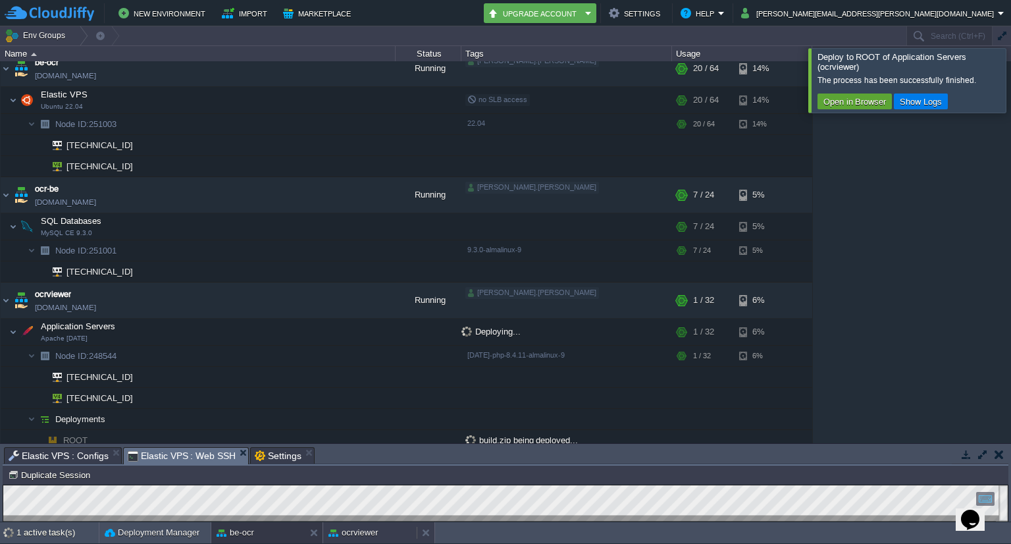
click at [368, 535] on button "ocrviewer" at bounding box center [353, 532] width 50 height 13
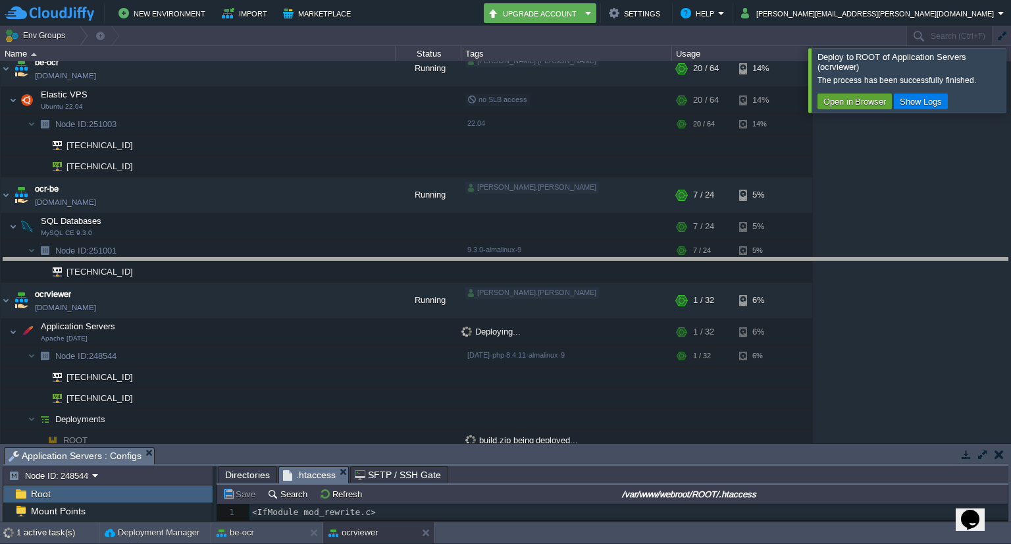
drag, startPoint x: 528, startPoint y: 456, endPoint x: 532, endPoint y: 262, distance: 194.2
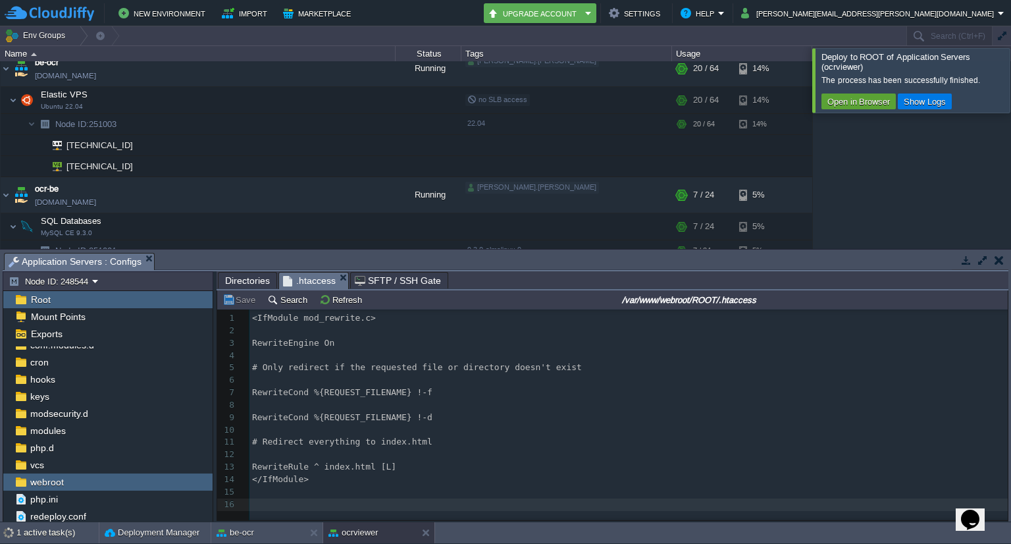
scroll to position [205, 0]
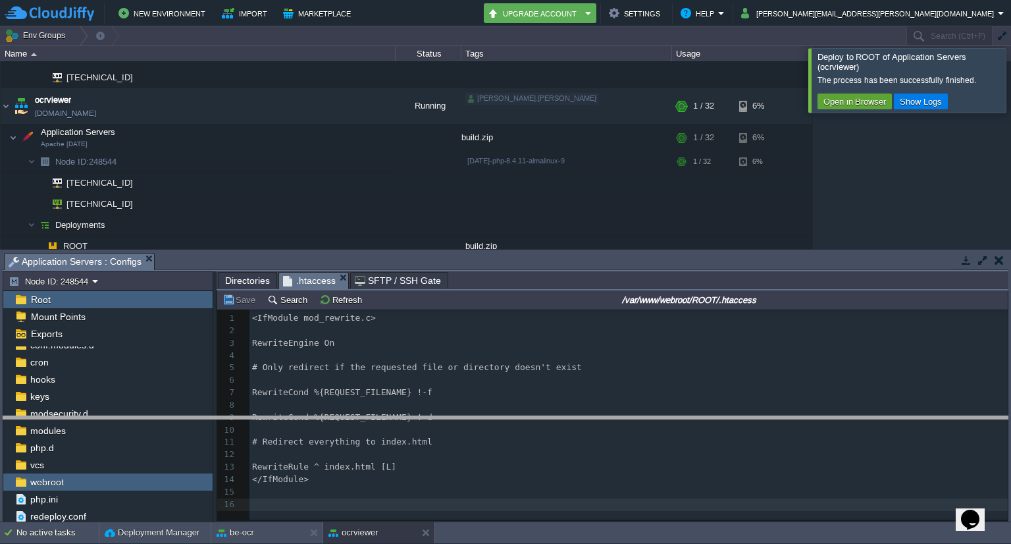
drag, startPoint x: 575, startPoint y: 256, endPoint x: 557, endPoint y: 419, distance: 163.6
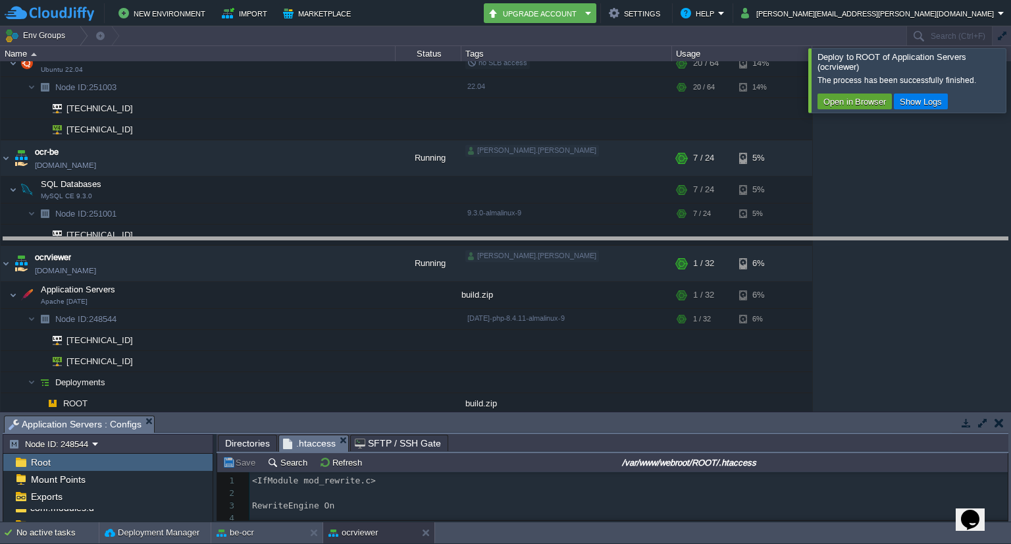
drag, startPoint x: 562, startPoint y: 424, endPoint x: 559, endPoint y: 243, distance: 180.3
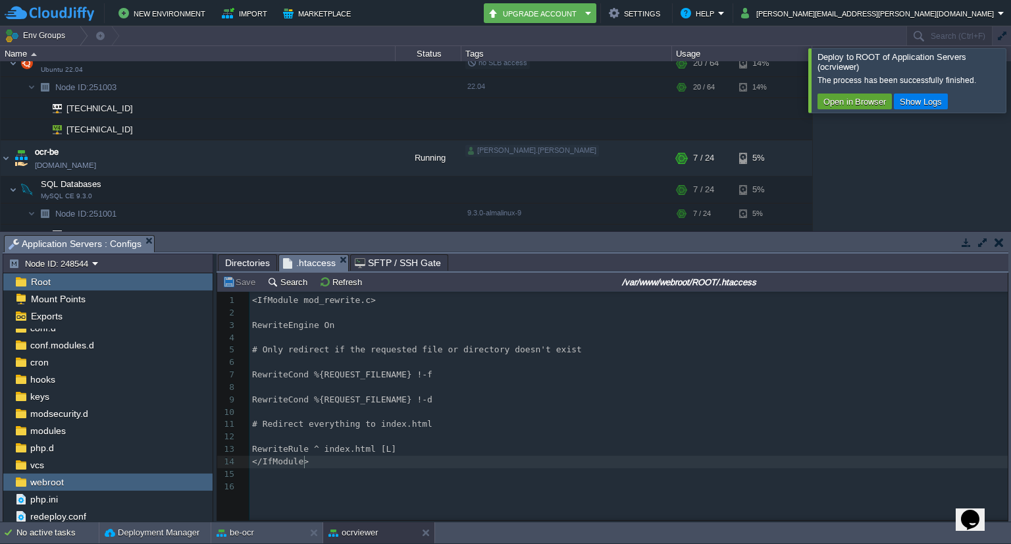
click at [319, 462] on pre "</IfModule>" at bounding box center [630, 461] width 762 height 13
type textarea ">"
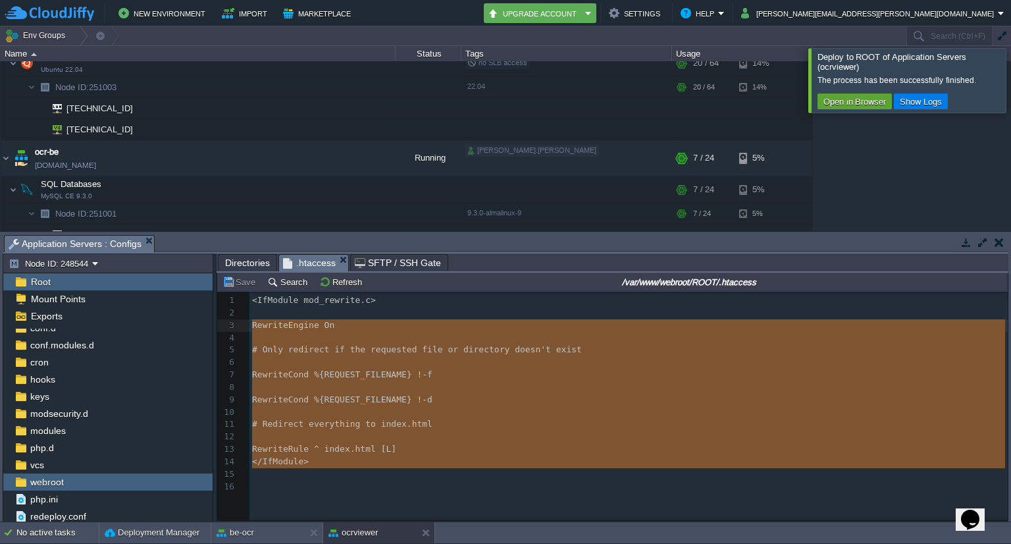
type textarea "<IfModule mod_rewrite.c> RewriteEngine On # Only redirect if the requested file…"
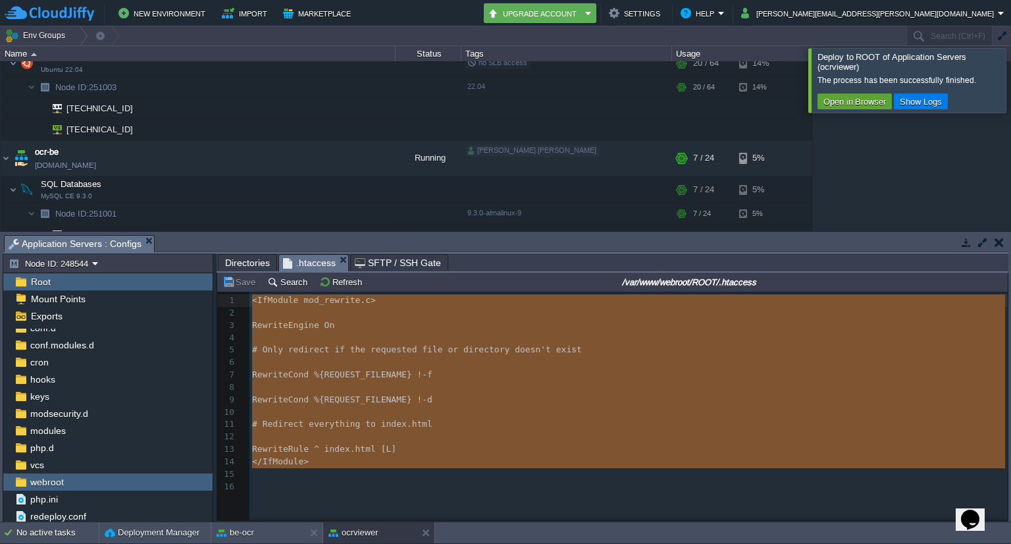
drag, startPoint x: 311, startPoint y: 470, endPoint x: 245, endPoint y: 301, distance: 180.6
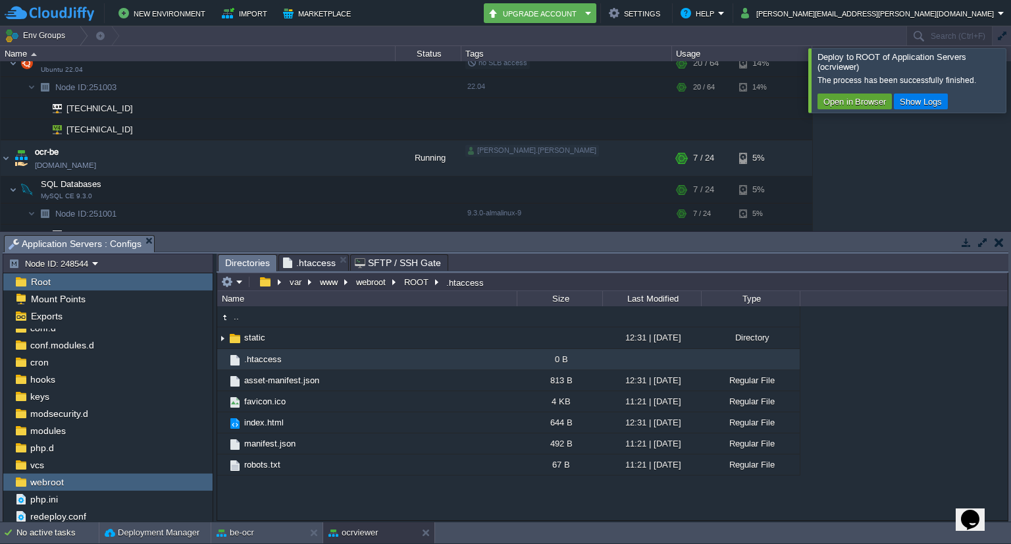
click at [249, 259] on span "Directories" at bounding box center [247, 263] width 45 height 16
click at [416, 282] on button "ROOT" at bounding box center [417, 282] width 30 height 12
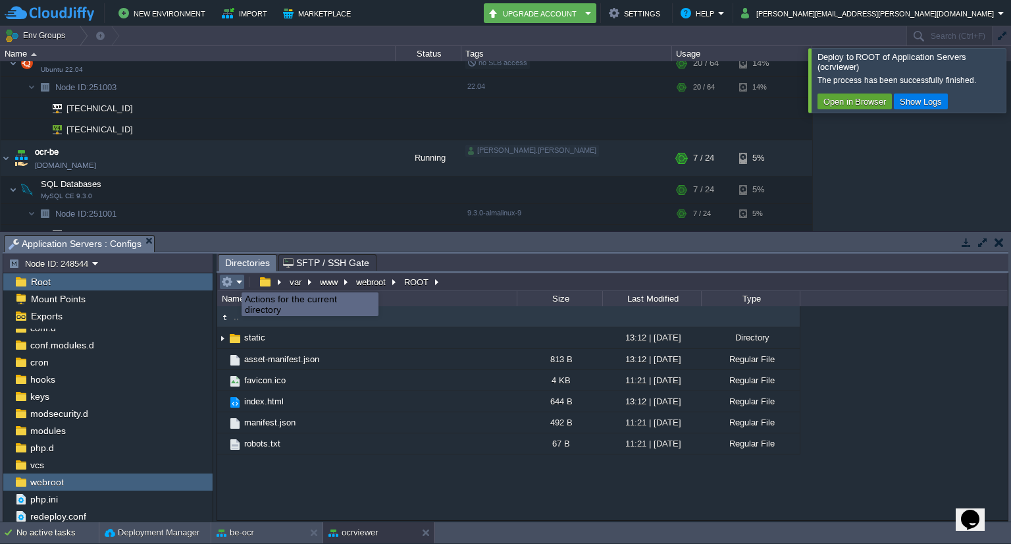
click at [232, 280] on button "button" at bounding box center [227, 282] width 12 height 12
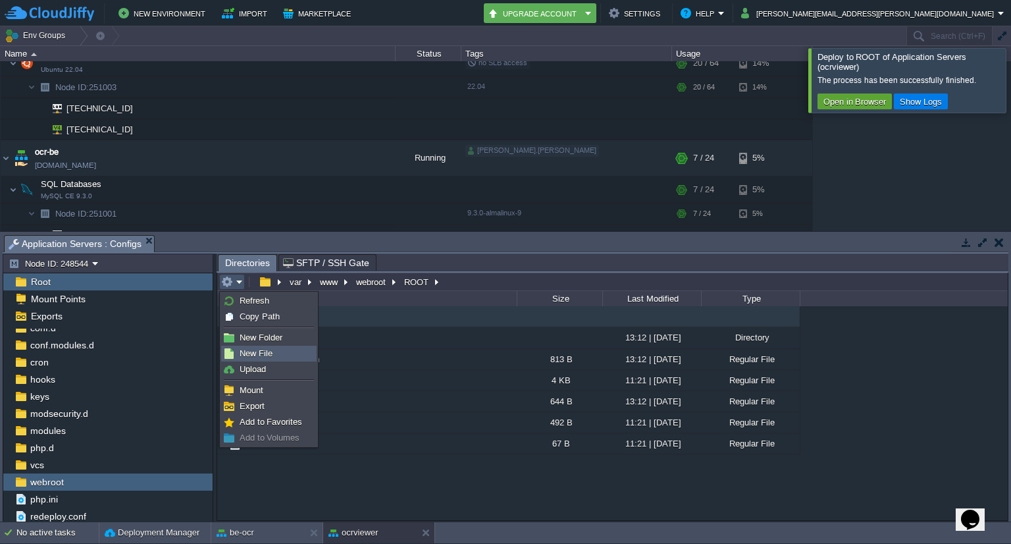
click at [247, 351] on span "New File" at bounding box center [256, 353] width 33 height 10
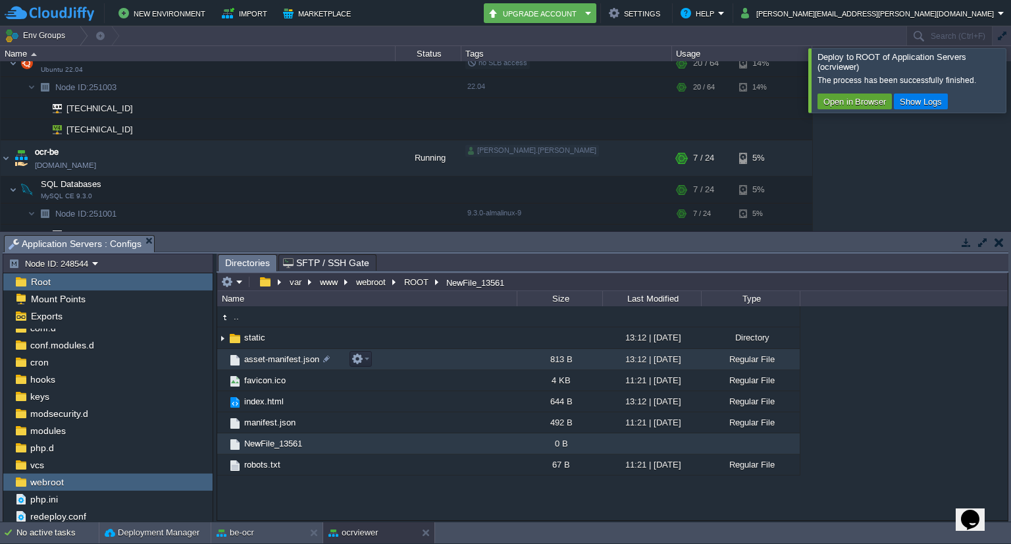
scroll to position [0, 0]
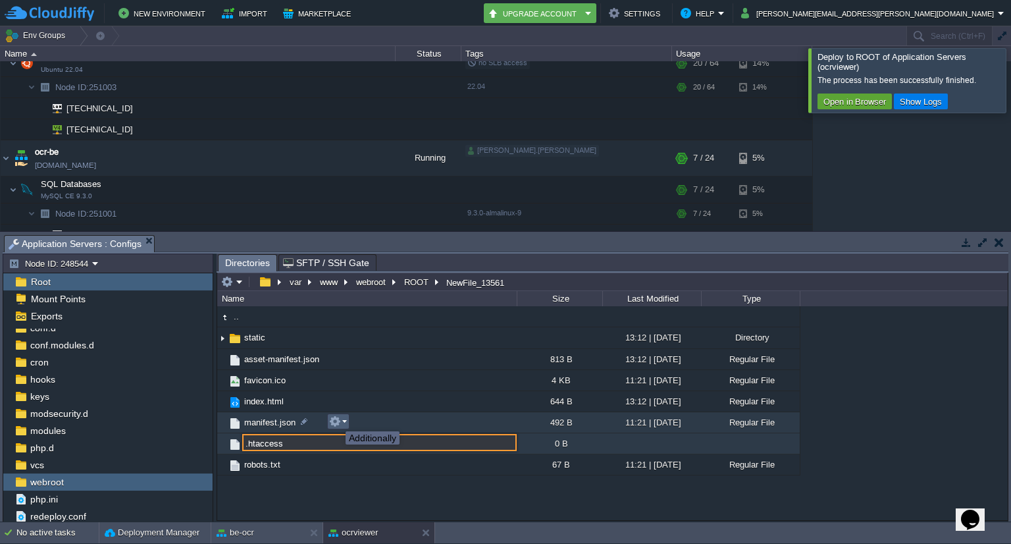
type input ".htaccess"
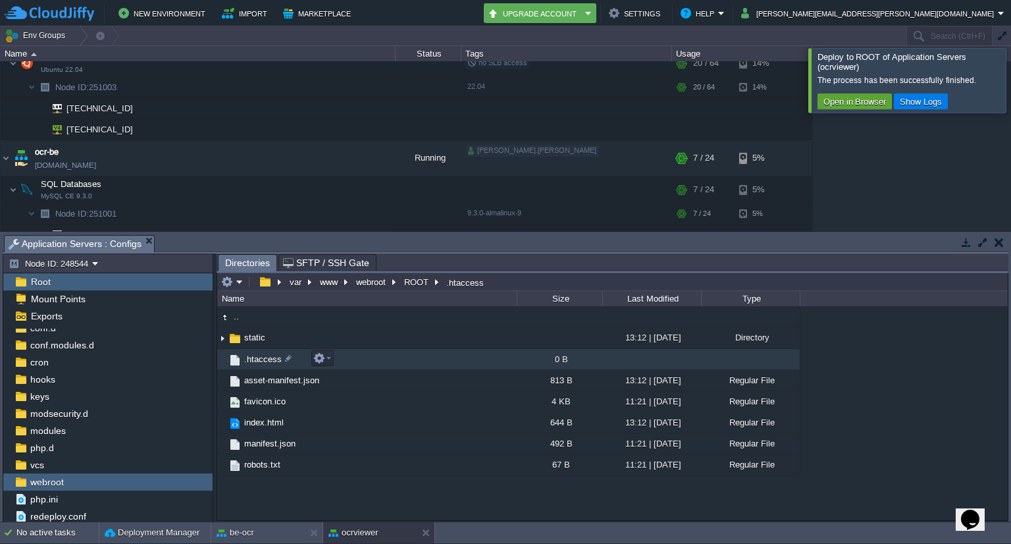
click at [256, 356] on span ".htaccess" at bounding box center [262, 358] width 41 height 11
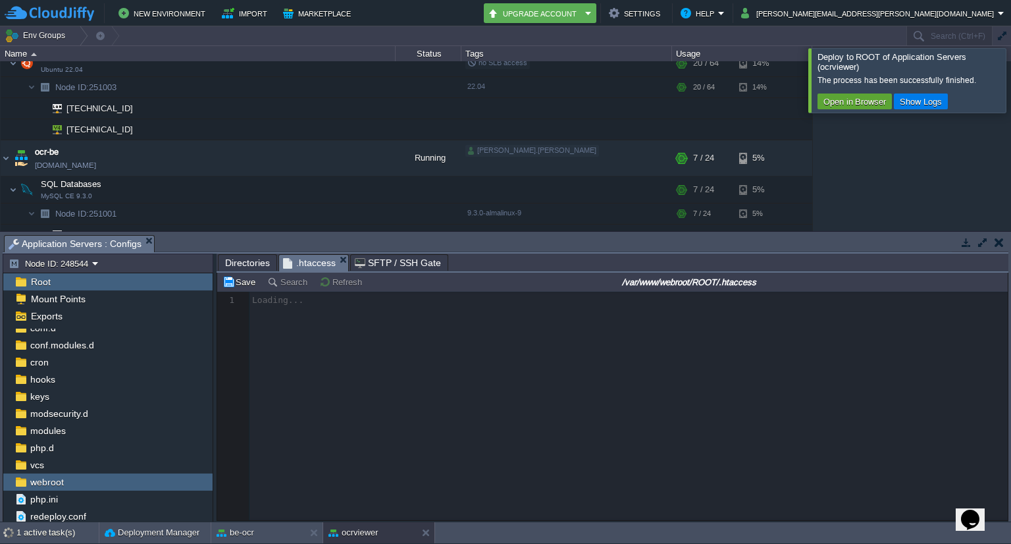
scroll to position [4, 0]
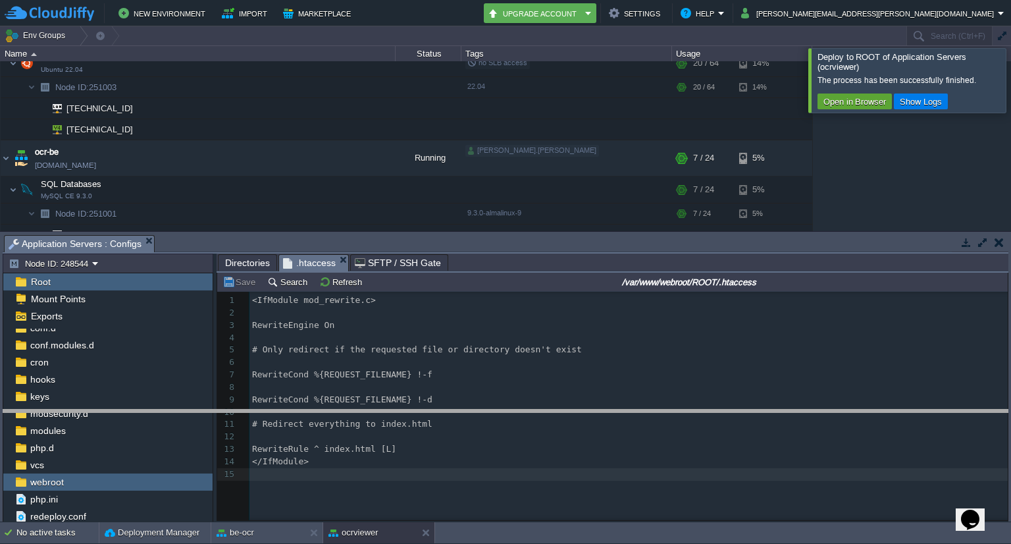
drag, startPoint x: 547, startPoint y: 243, endPoint x: 540, endPoint y: 418, distance: 174.5
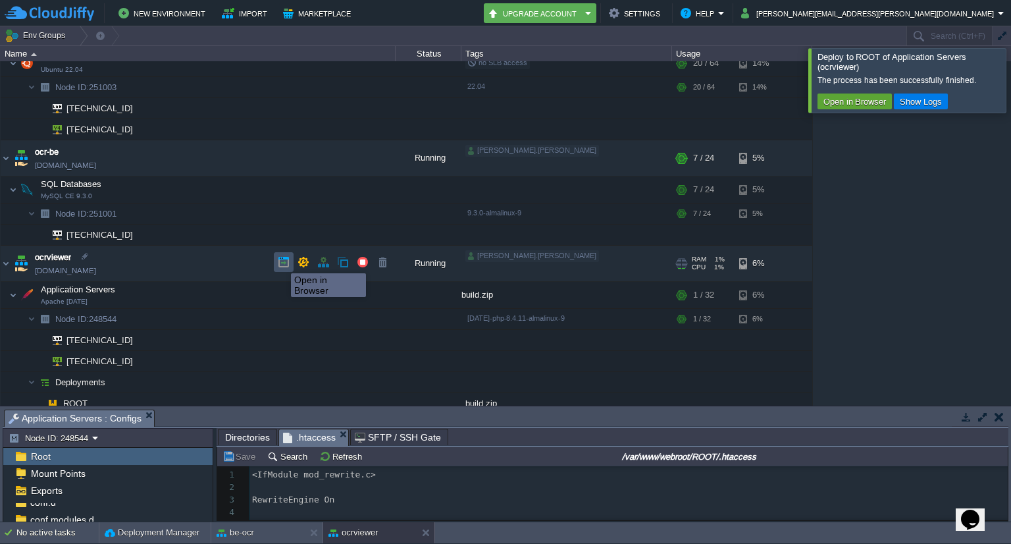
click at [281, 261] on button "button" at bounding box center [284, 262] width 12 height 12
click at [282, 261] on button "button" at bounding box center [284, 262] width 12 height 12
click at [871, 322] on div "be-ocr [DOMAIN_NAME] Running [PERSON_NAME].[PERSON_NAME] + Add to Env Group RAM…" at bounding box center [505, 233] width 1011 height 344
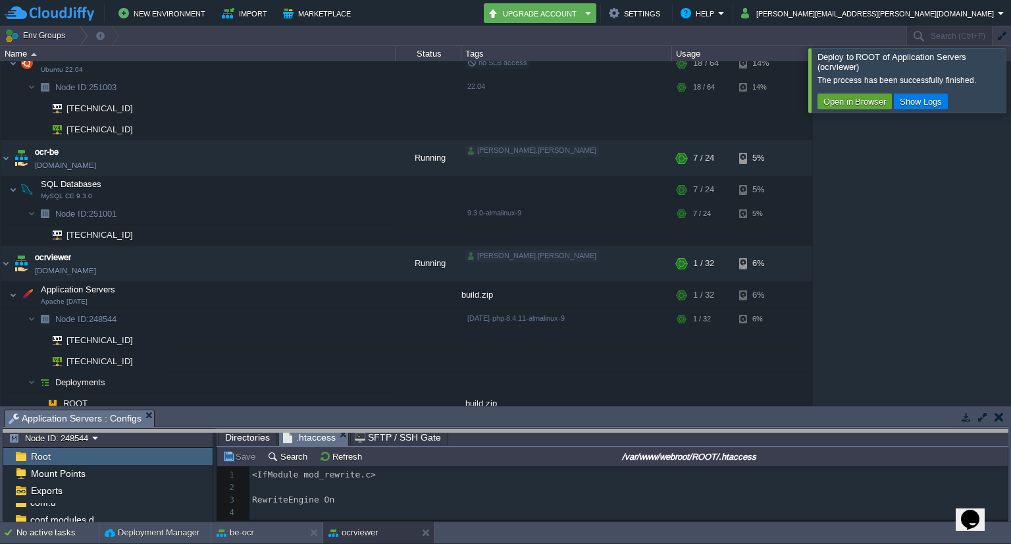
drag, startPoint x: 700, startPoint y: 417, endPoint x: 690, endPoint y: 437, distance: 22.1
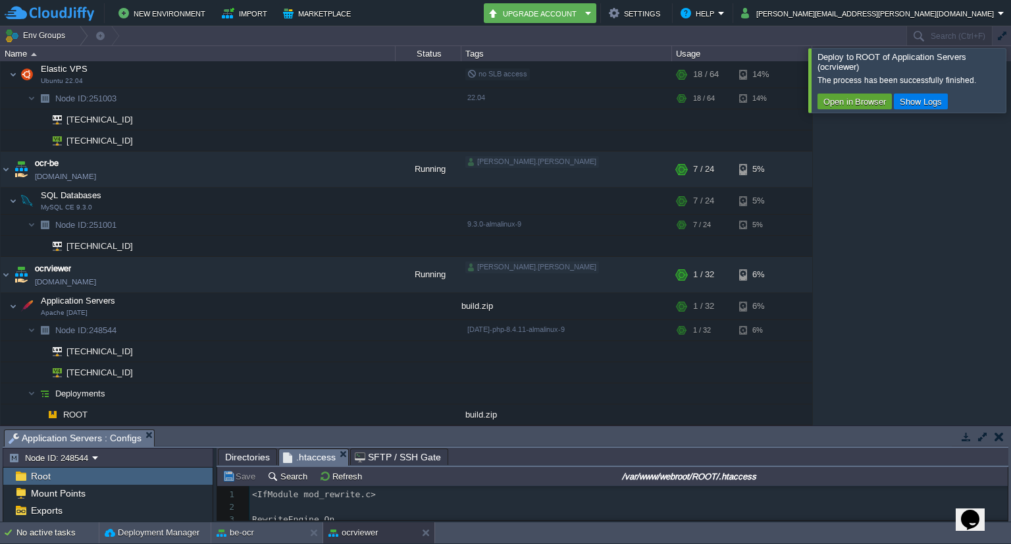
scroll to position [34, 0]
click at [282, 276] on button "button" at bounding box center [284, 275] width 12 height 12
